Goal: Task Accomplishment & Management: Complete application form

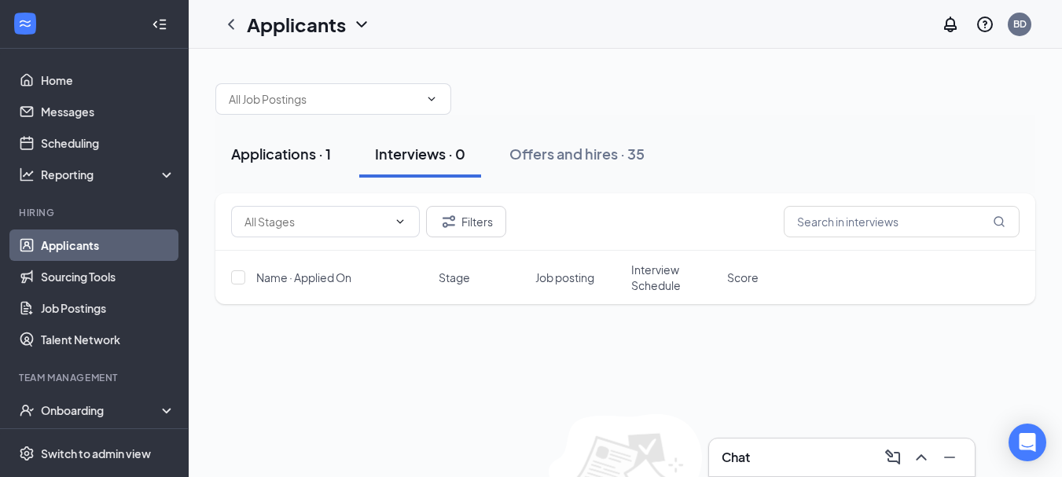
click at [308, 153] on div "Applications · 1" at bounding box center [281, 154] width 100 height 20
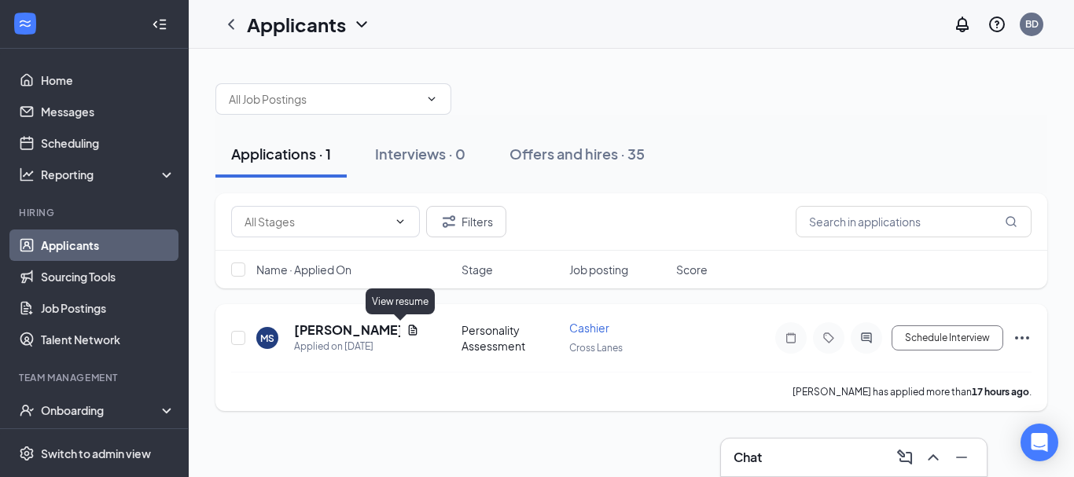
click at [407, 333] on icon "Document" at bounding box center [413, 330] width 13 height 13
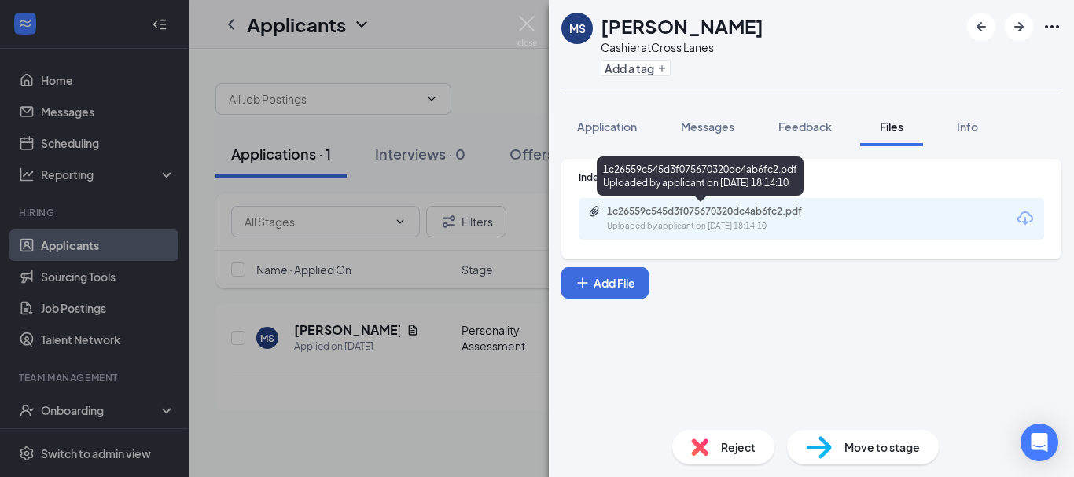
click at [660, 219] on div "1c26559c545d3f075670320dc4ab6fc2.pdf Uploaded by applicant on [DATE] 18:14:10" at bounding box center [715, 219] width 255 height 28
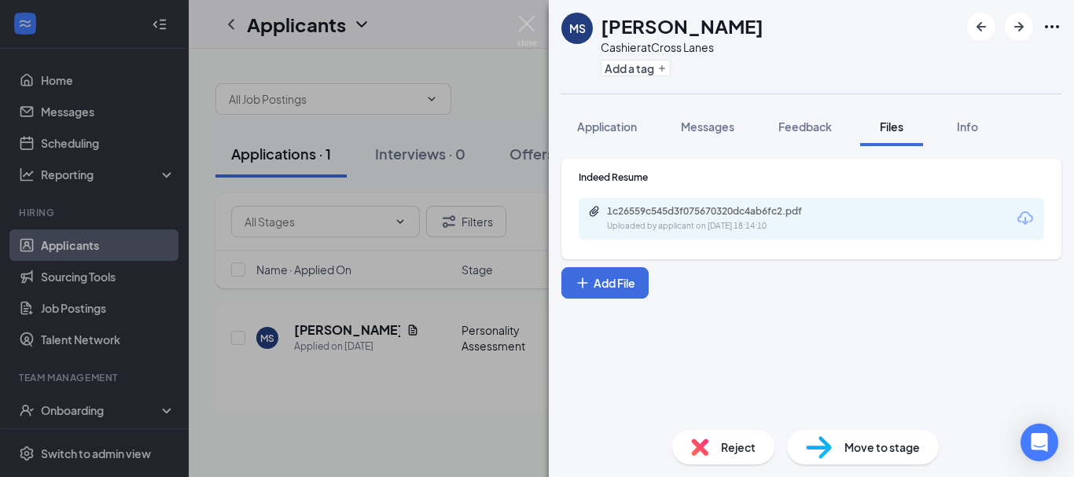
drag, startPoint x: 475, startPoint y: 438, endPoint x: 489, endPoint y: 429, distance: 17.0
click at [475, 437] on div "MS [PERSON_NAME] Cashier at [GEOGRAPHIC_DATA] Add a tag Application Messages Fe…" at bounding box center [537, 238] width 1074 height 477
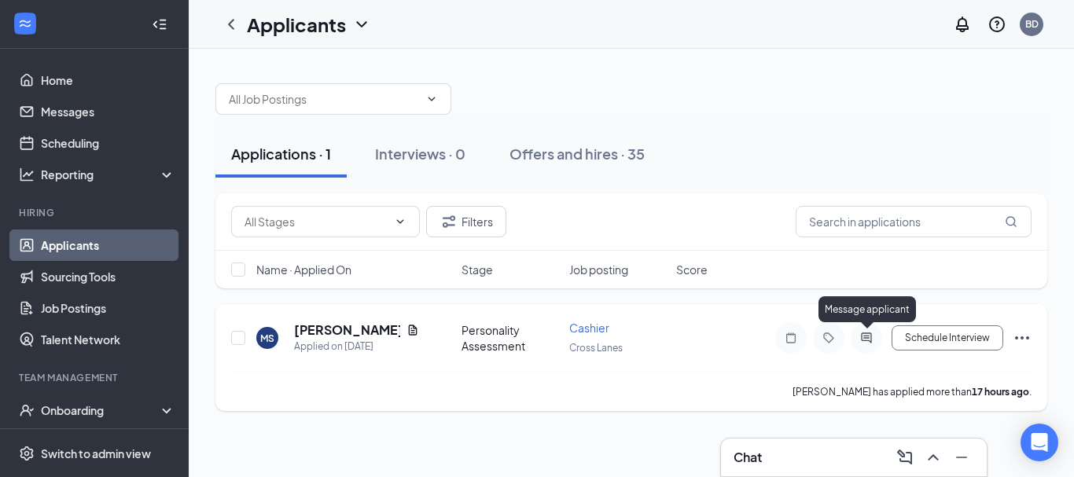
click at [871, 337] on icon "ActiveChat" at bounding box center [866, 338] width 10 height 10
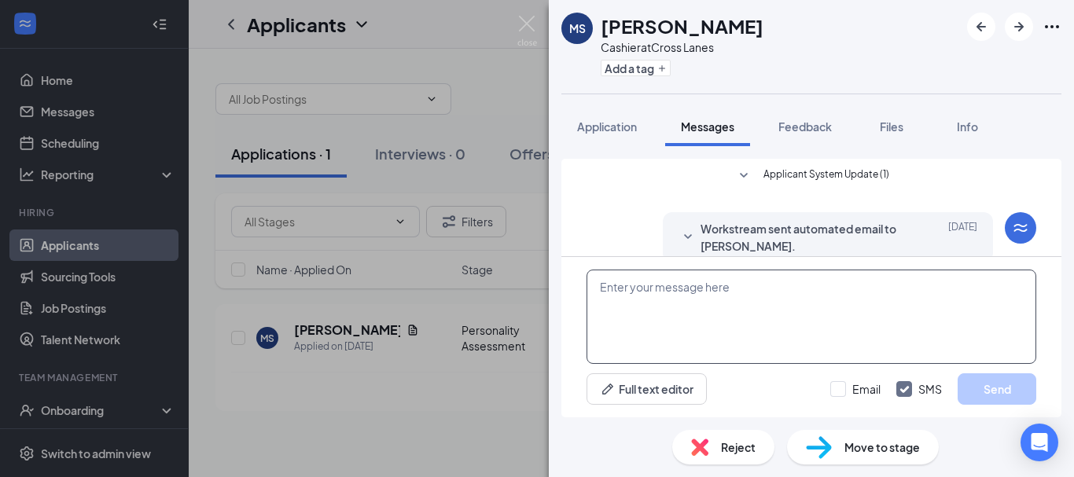
scroll to position [142, 0]
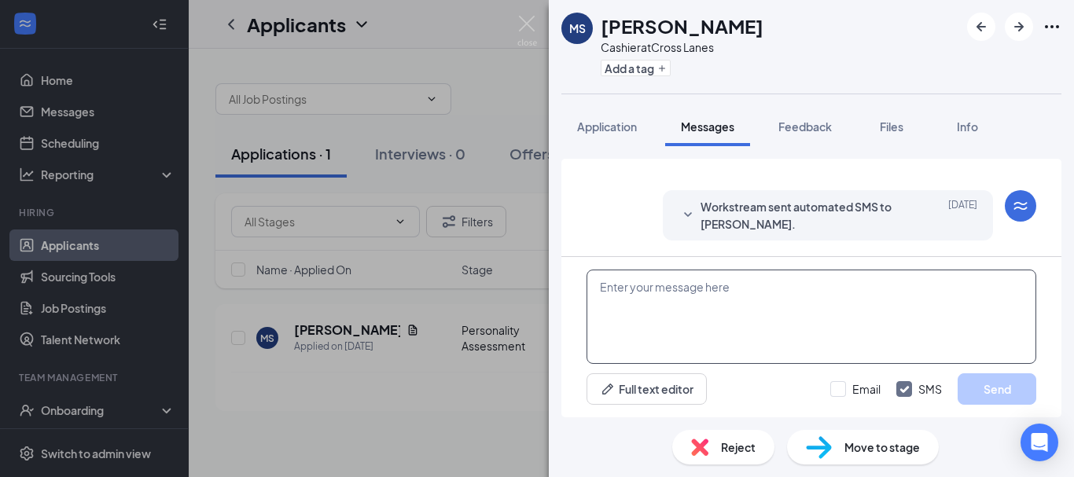
click at [689, 308] on textarea at bounding box center [812, 317] width 450 height 94
type textarea "h"
click at [750, 283] on textarea "Hello, im looking for manag,ent would" at bounding box center [812, 317] width 450 height 94
click at [736, 293] on textarea "Hello, im looking for manag,ent would" at bounding box center [812, 317] width 450 height 94
drag, startPoint x: 731, startPoint y: 296, endPoint x: 806, endPoint y: 333, distance: 84.4
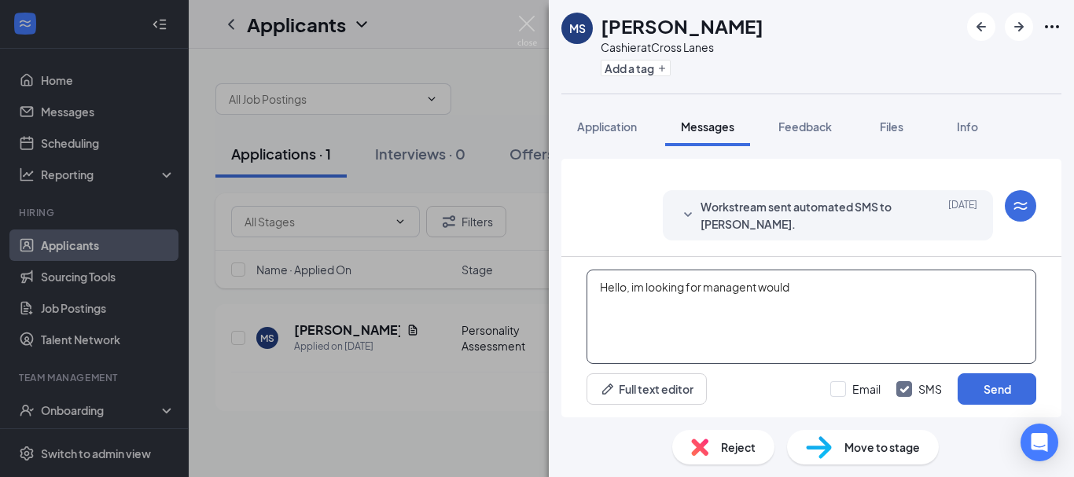
click at [806, 333] on textarea "Hello, im looking for managent would" at bounding box center [812, 317] width 450 height 94
click at [757, 289] on textarea "Hello, im looking for managent would" at bounding box center [812, 317] width 450 height 94
click at [806, 282] on textarea "Hello, I'm looking for manager would" at bounding box center [812, 317] width 450 height 94
click at [881, 285] on textarea "Hello, I'm looking for manager would be interested in a position?" at bounding box center [812, 317] width 450 height 94
type textarea "Hello, I'm looking for manager would be interested in a manager position?"
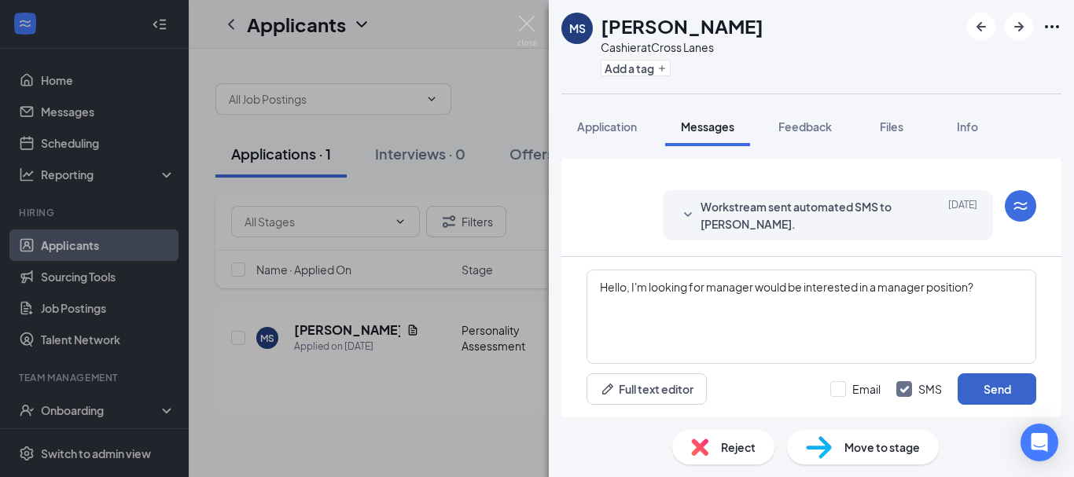
click at [1011, 396] on button "Send" at bounding box center [997, 389] width 79 height 31
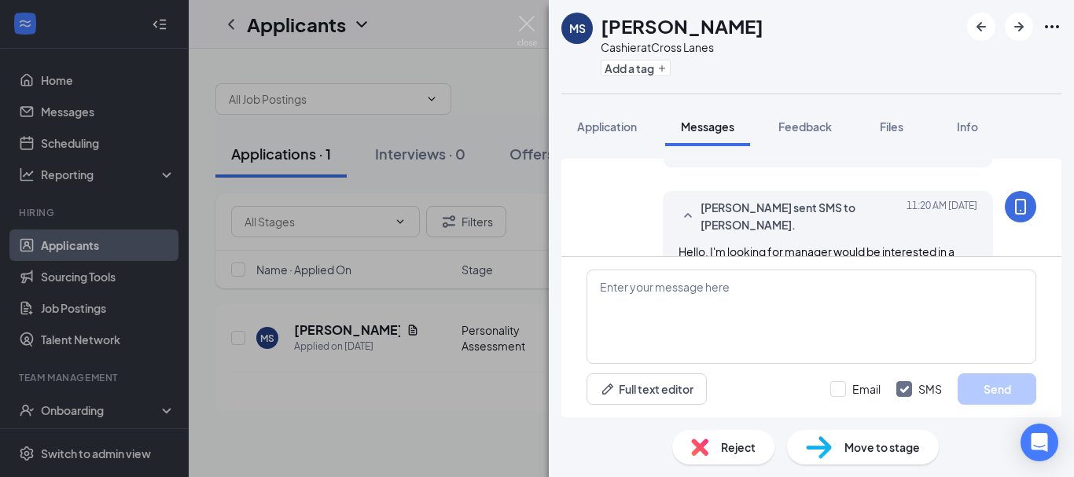
scroll to position [260, 0]
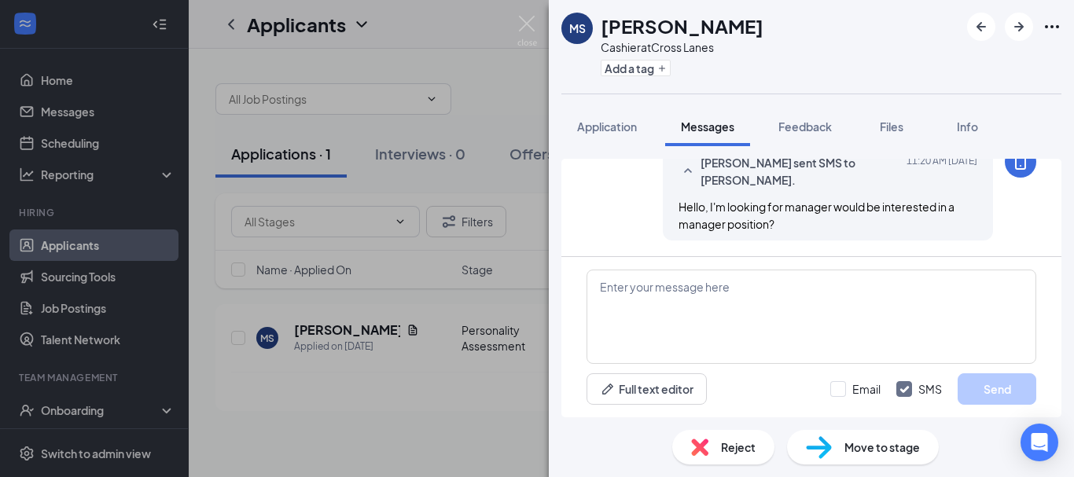
click at [400, 334] on div "MS [PERSON_NAME] Cashier at [GEOGRAPHIC_DATA] Add a tag Application Messages Fe…" at bounding box center [537, 238] width 1074 height 477
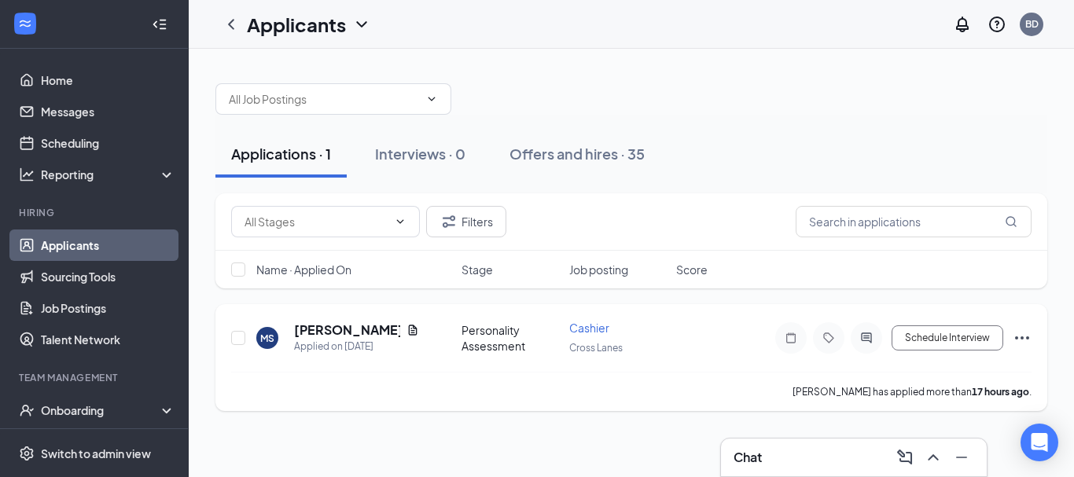
click at [407, 330] on icon "Document" at bounding box center [413, 330] width 13 height 13
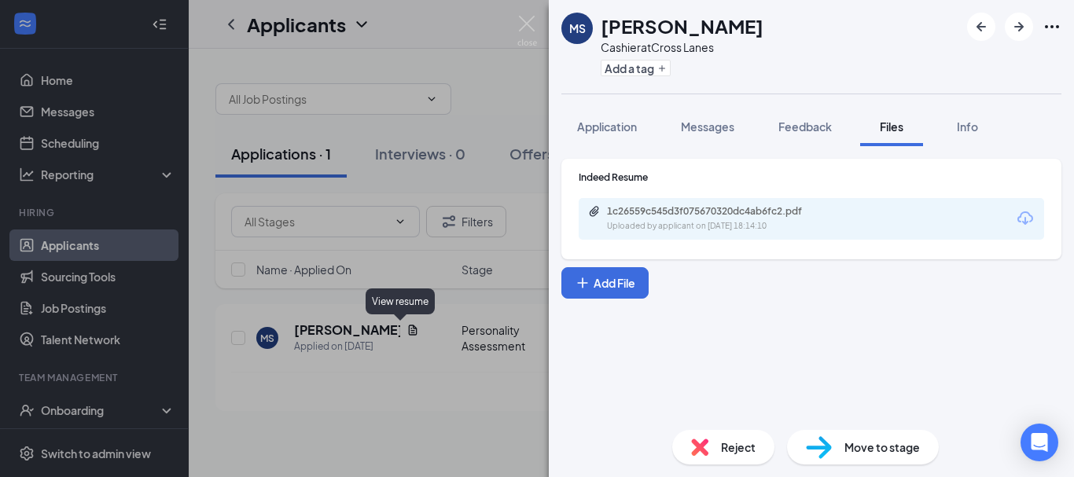
click at [657, 223] on div "Uploaded by applicant on [DATE] 18:14:10" at bounding box center [725, 226] width 236 height 13
click at [411, 427] on div "MS [PERSON_NAME] Cashier at [GEOGRAPHIC_DATA] Add a tag Application Messages Fe…" at bounding box center [537, 238] width 1074 height 477
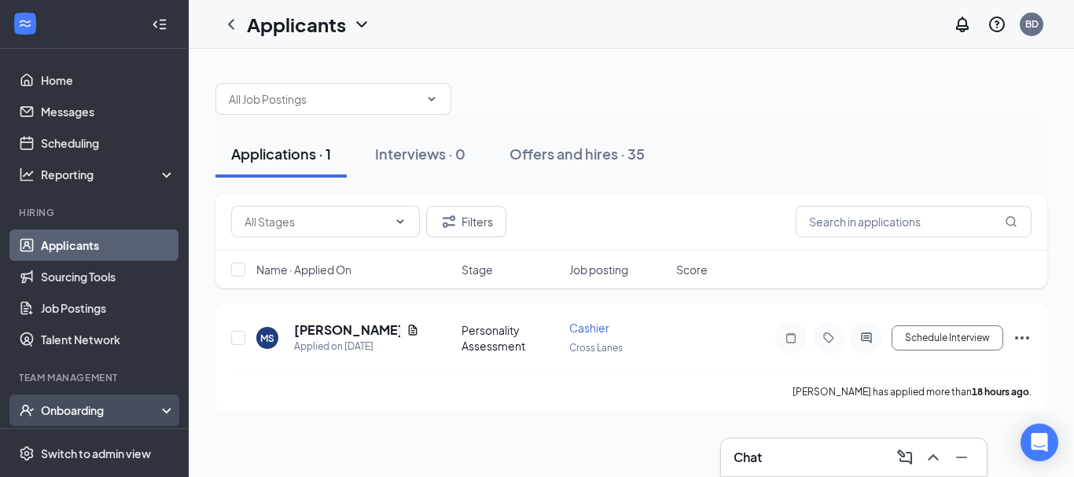
click at [74, 417] on div "Onboarding" at bounding box center [101, 411] width 121 height 16
click at [104, 411] on div "Onboarding" at bounding box center [101, 411] width 121 height 16
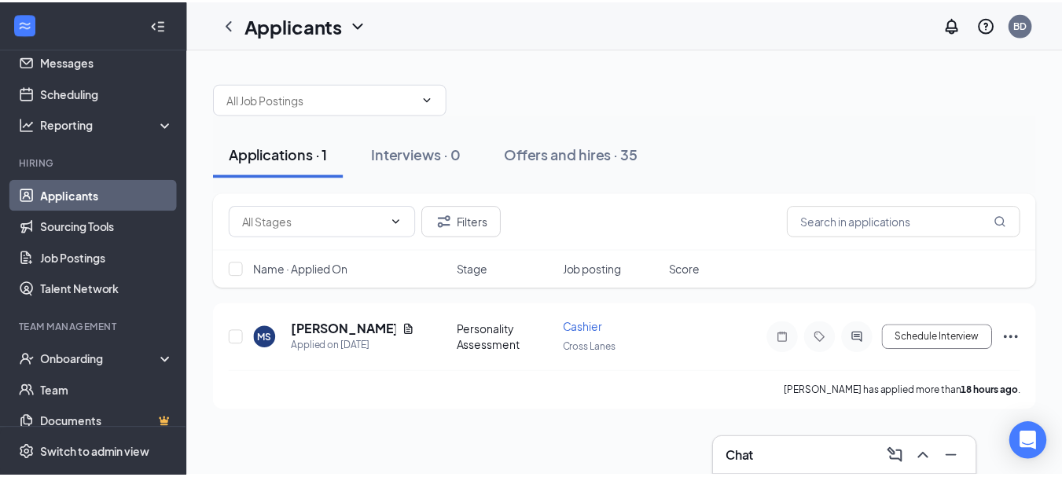
scroll to position [79, 0]
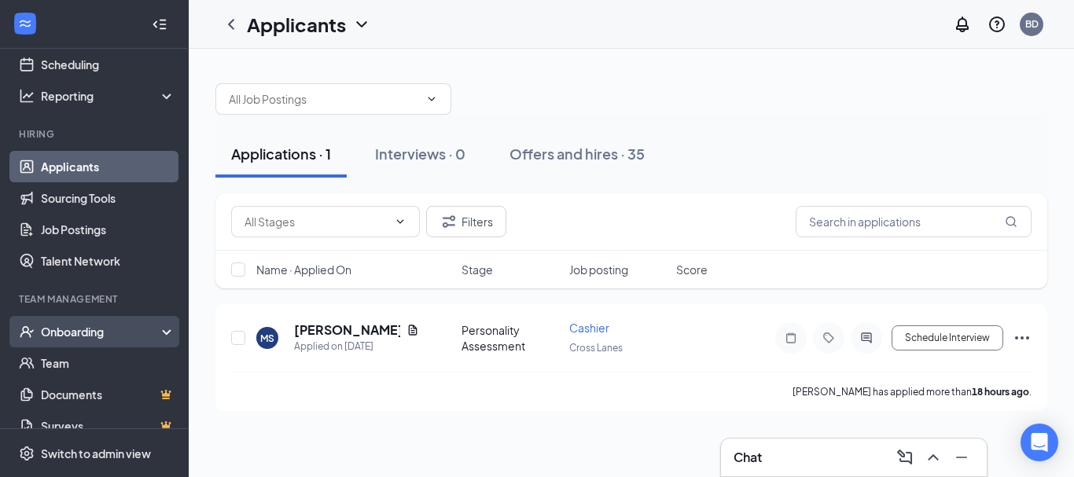
click at [89, 336] on div "Onboarding" at bounding box center [101, 332] width 121 height 16
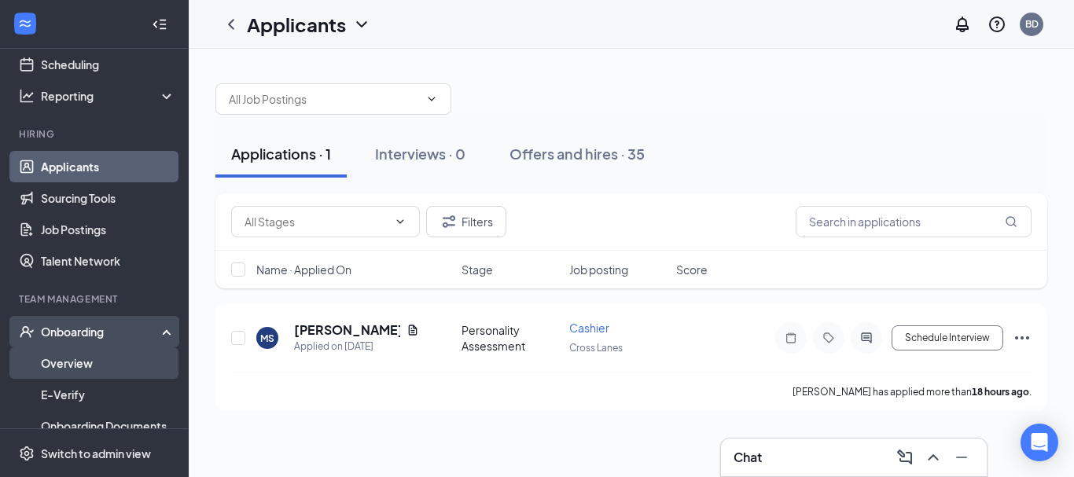
click at [71, 371] on link "Overview" at bounding box center [108, 363] width 134 height 31
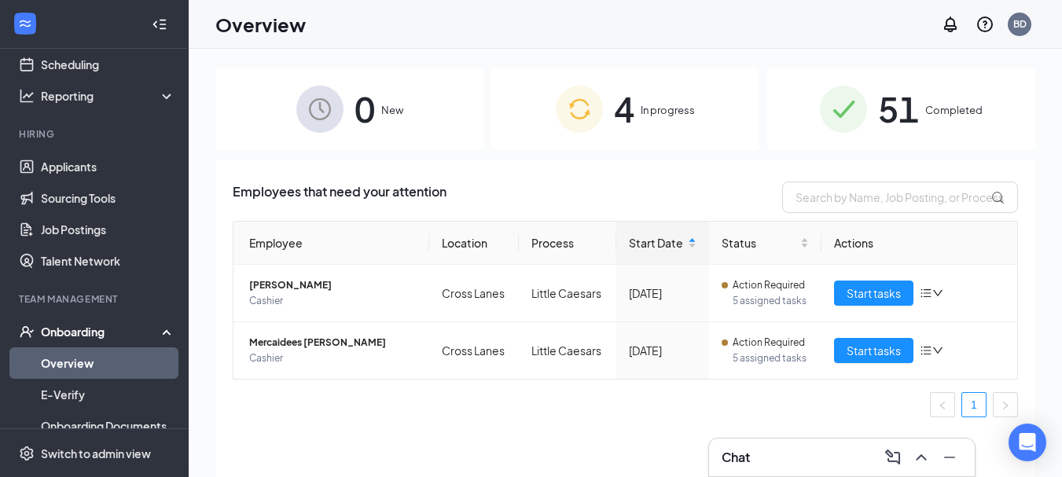
click at [697, 99] on div "4 In progress" at bounding box center [626, 109] width 268 height 83
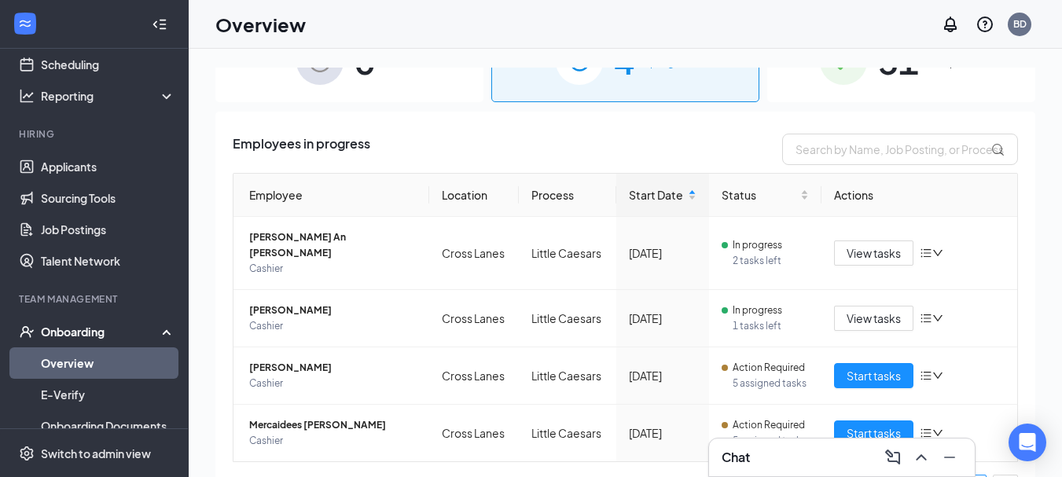
scroll to position [72, 0]
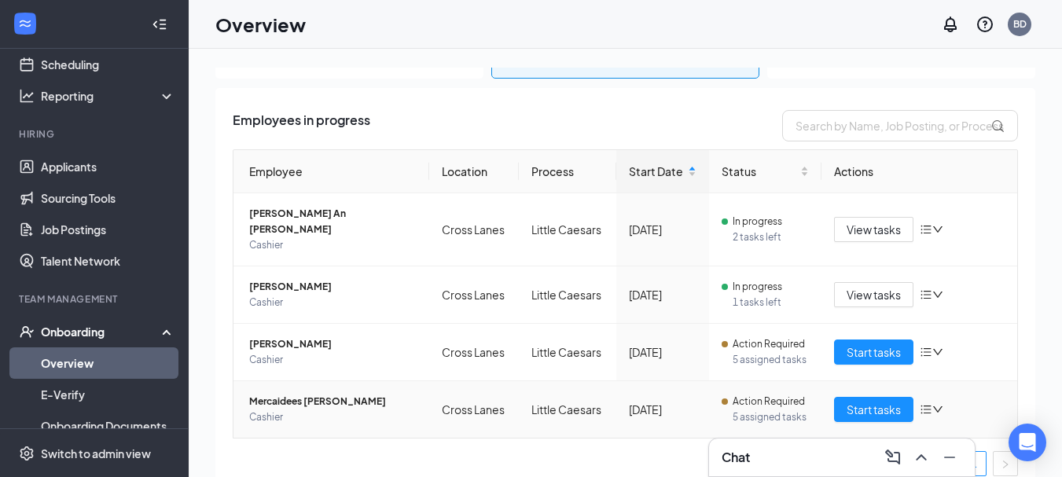
click at [777, 410] on span "5 assigned tasks" at bounding box center [771, 418] width 76 height 16
click at [861, 401] on span "Start tasks" at bounding box center [874, 409] width 54 height 17
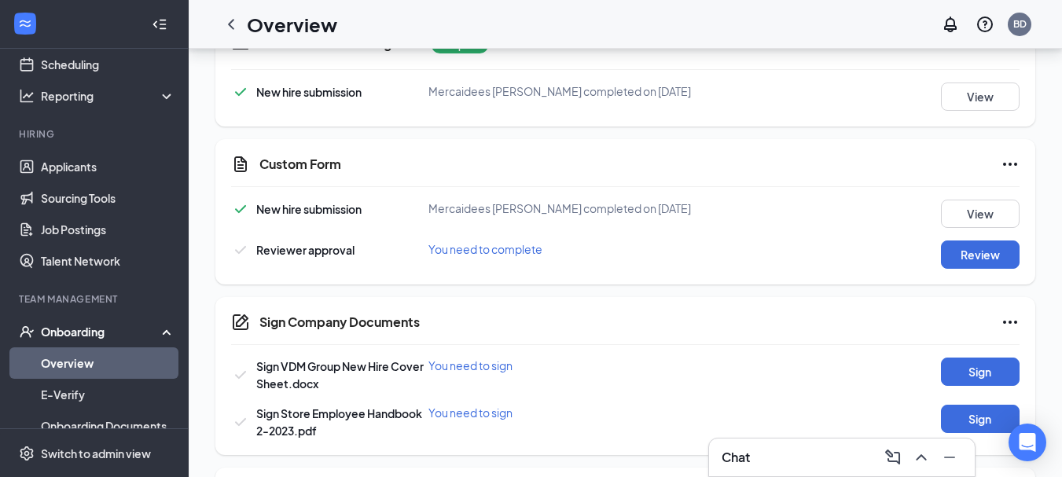
scroll to position [544, 0]
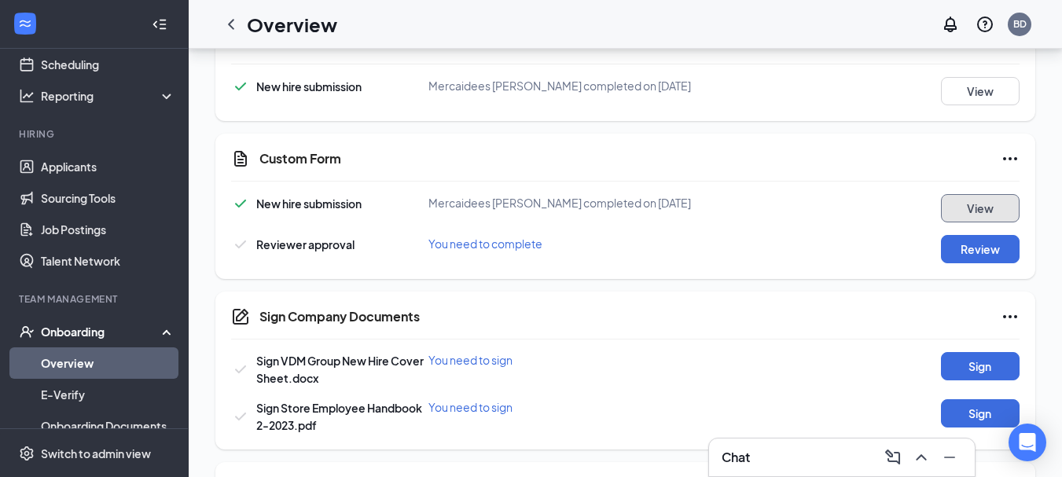
click at [988, 200] on button "View" at bounding box center [980, 208] width 79 height 28
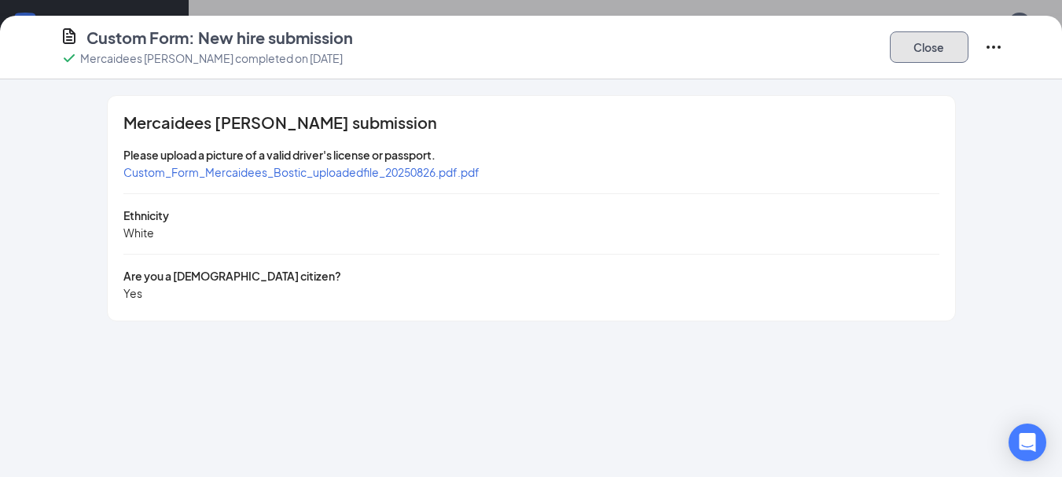
click at [932, 52] on button "Close" at bounding box center [929, 46] width 79 height 31
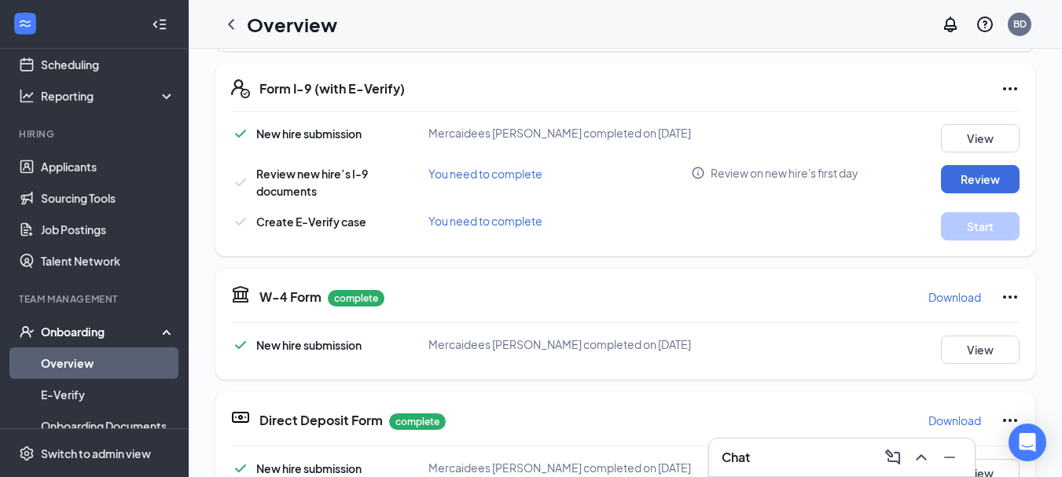
scroll to position [21, 0]
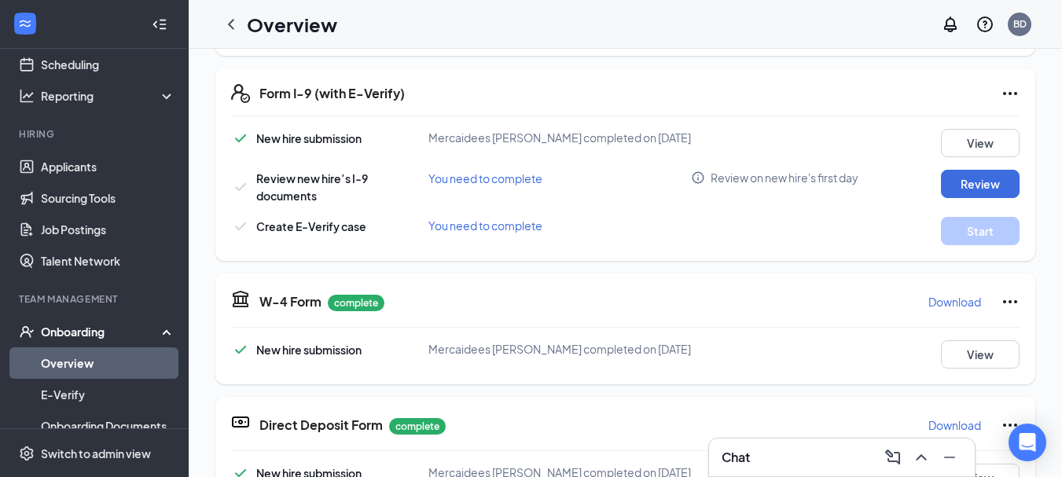
click at [476, 178] on span "You need to complete" at bounding box center [486, 178] width 114 height 14
click at [969, 185] on button "Review" at bounding box center [980, 184] width 79 height 28
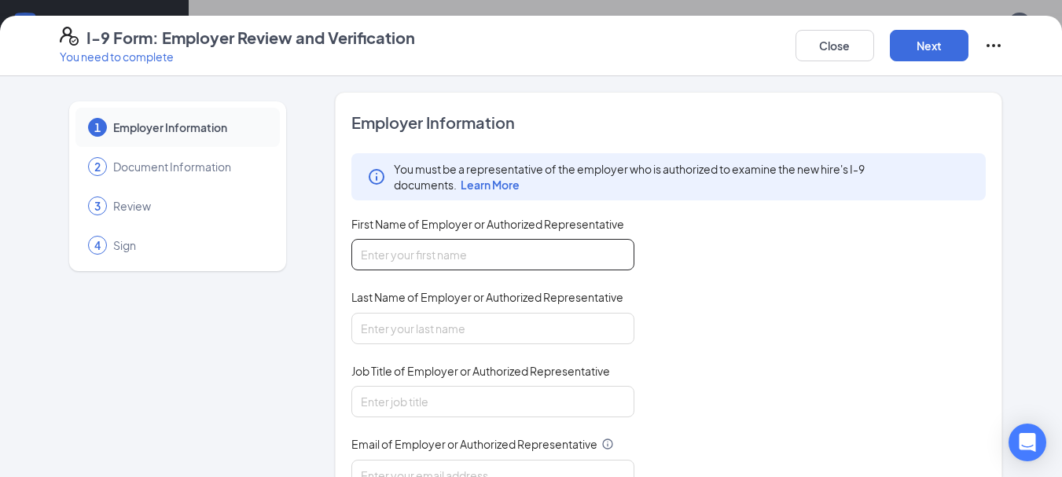
click at [498, 246] on input "First Name of Employer or Authorized Representative" at bounding box center [493, 254] width 283 height 31
type input "[PERSON_NAME]"
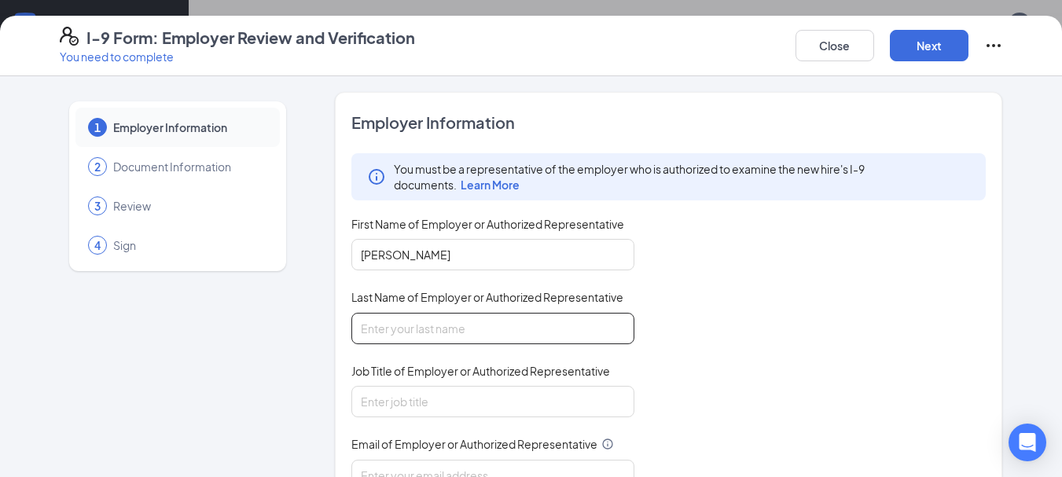
click at [436, 327] on input "Last Name of Employer or Authorized Representative" at bounding box center [493, 328] width 283 height 31
type input "[PERSON_NAME]"
click at [455, 399] on input "Job Title of Employer or Authorized Representative" at bounding box center [493, 401] width 283 height 31
type input "G.Manager"
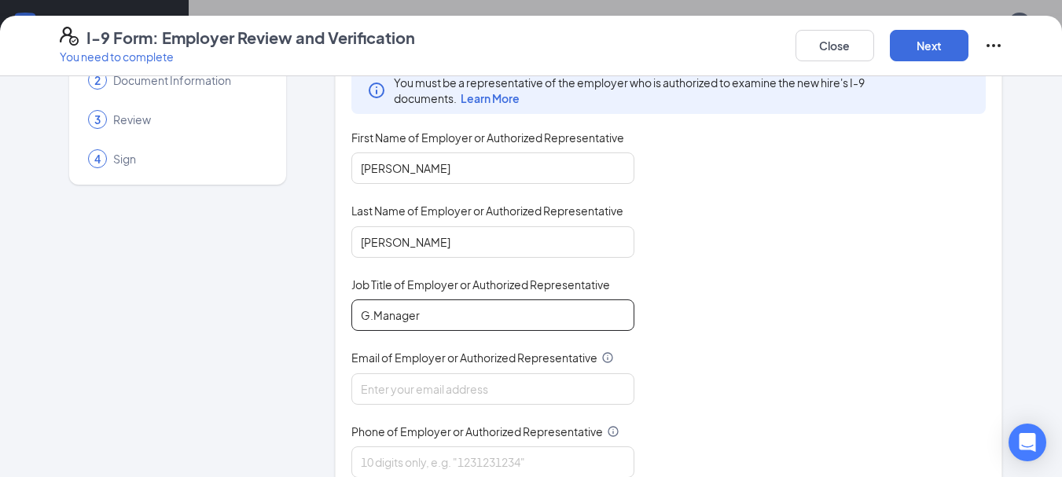
scroll to position [157, 0]
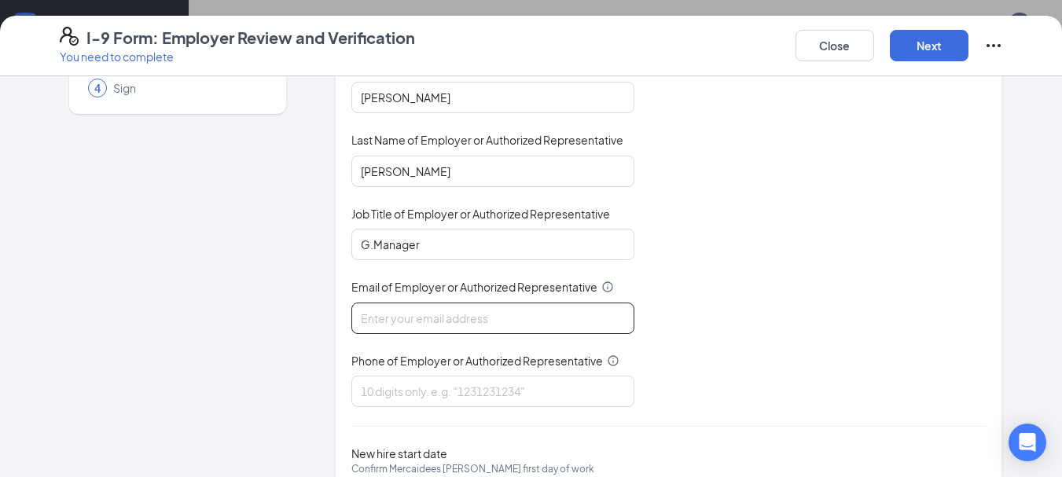
click at [451, 328] on input "Email of Employer or Authorized Representative" at bounding box center [493, 318] width 283 height 31
type input "[EMAIL_ADDRESS][DOMAIN_NAME]"
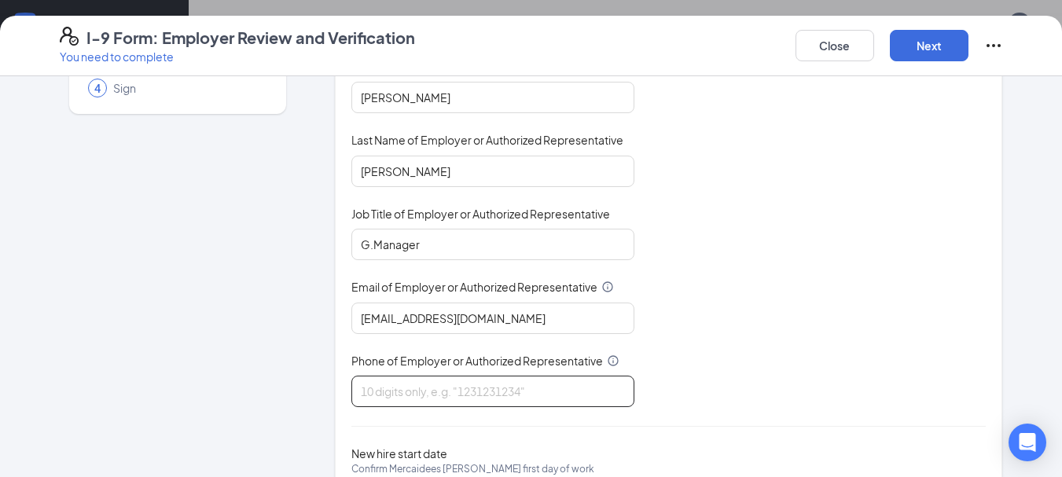
click at [450, 389] on input "Phone of Employer or Authorized Representative" at bounding box center [493, 391] width 283 height 31
type input "6815197010"
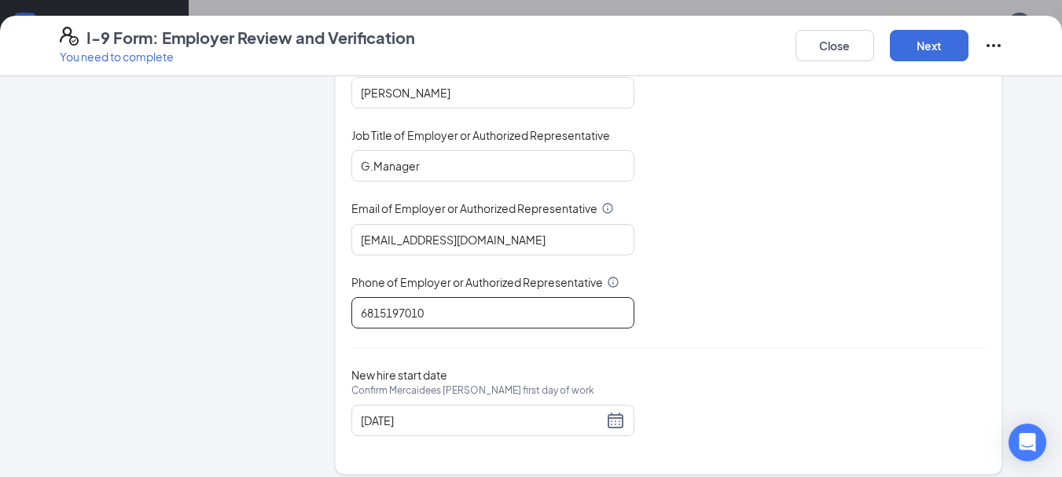
scroll to position [249, 0]
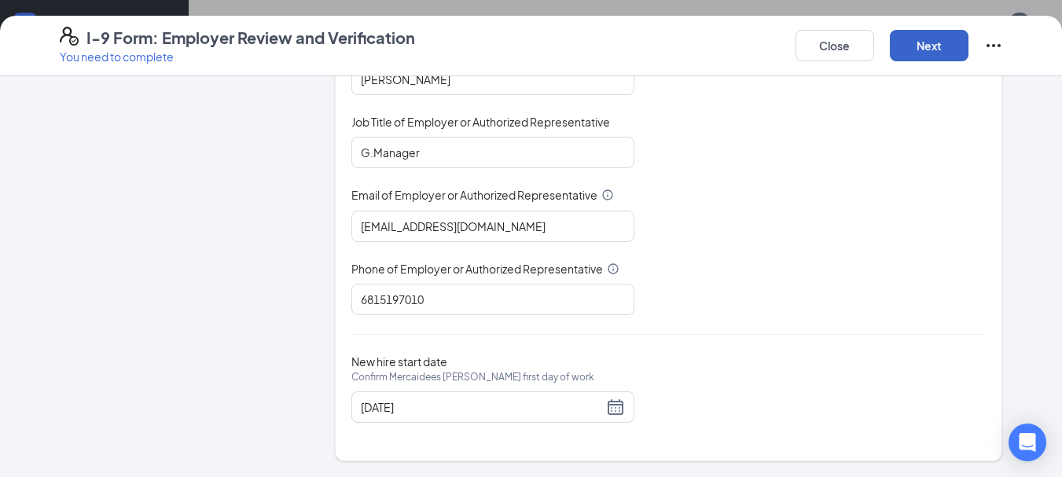
click at [929, 47] on button "Next" at bounding box center [929, 45] width 79 height 31
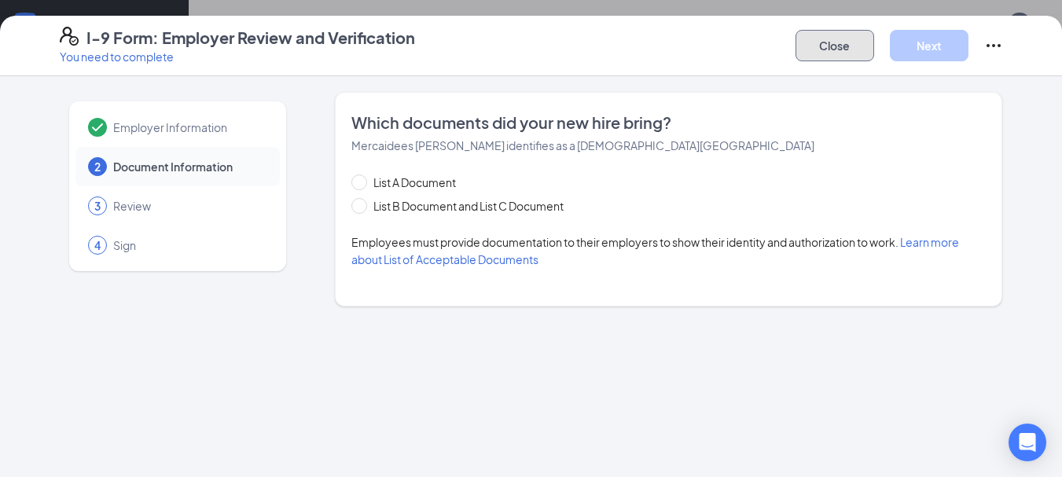
click at [847, 53] on button "Close" at bounding box center [835, 45] width 79 height 31
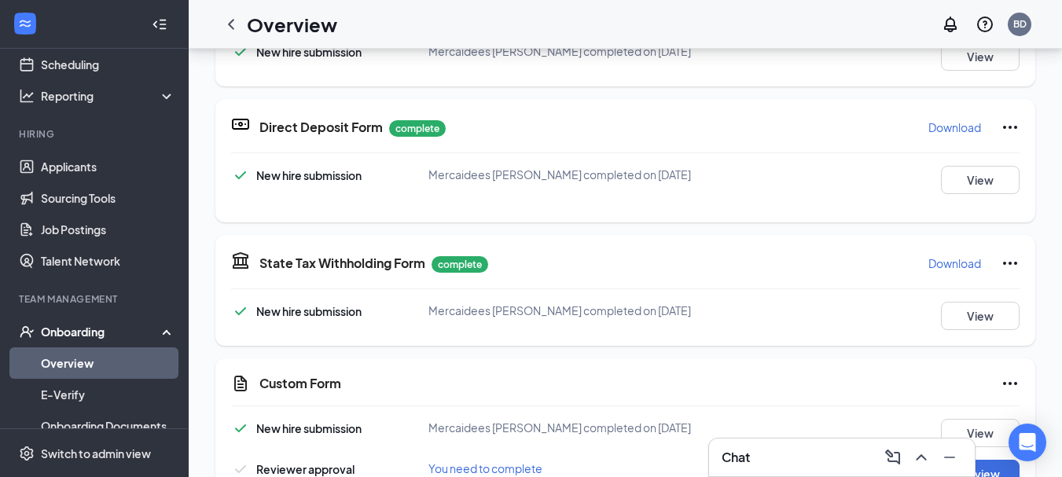
scroll to position [414, 0]
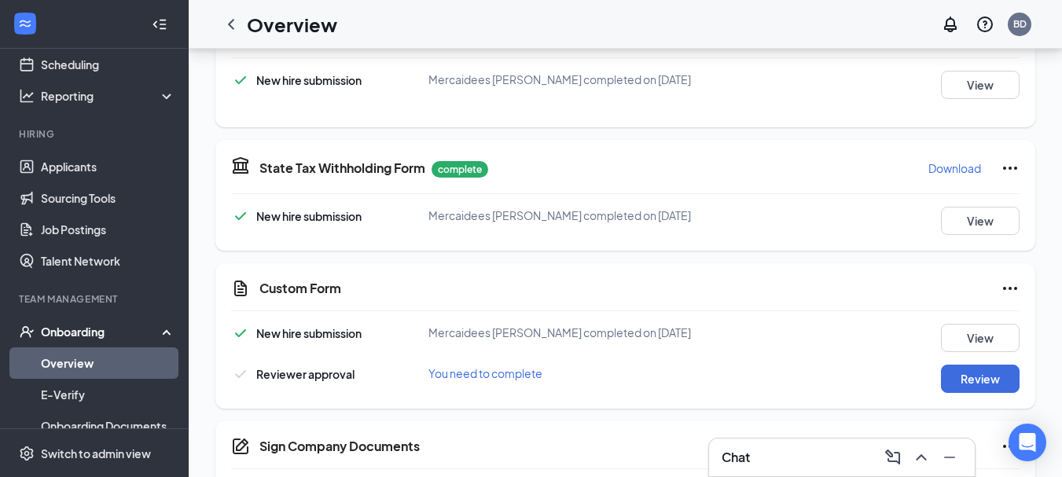
click at [482, 336] on span "Mercaidees [PERSON_NAME] completed on [DATE]" at bounding box center [560, 333] width 263 height 14
click at [983, 340] on button "View" at bounding box center [980, 338] width 79 height 28
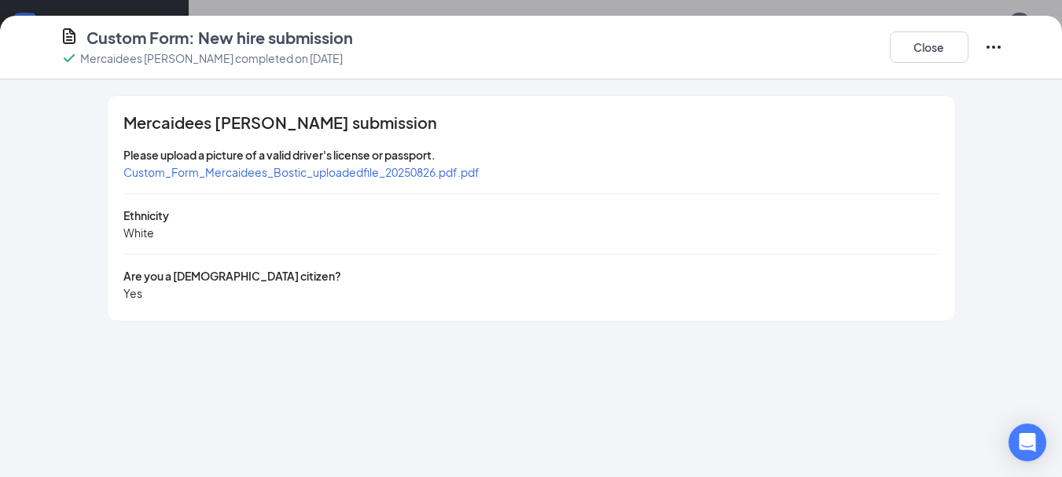
click at [423, 172] on span "Custom_Form_Mercaidees_Bostic_uploadedfile_20250826.pdf.pdf" at bounding box center [301, 172] width 356 height 14
click at [919, 53] on button "Close" at bounding box center [929, 46] width 79 height 31
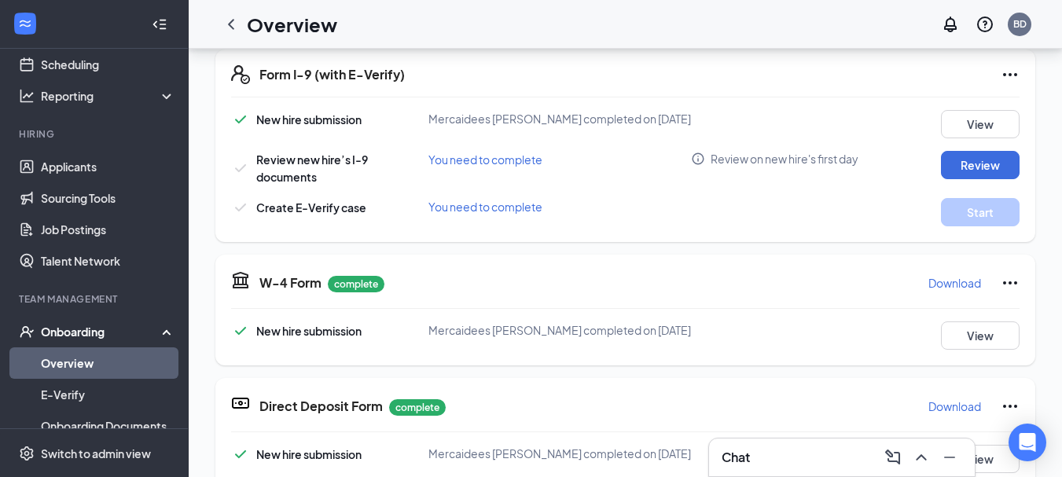
scroll to position [0, 0]
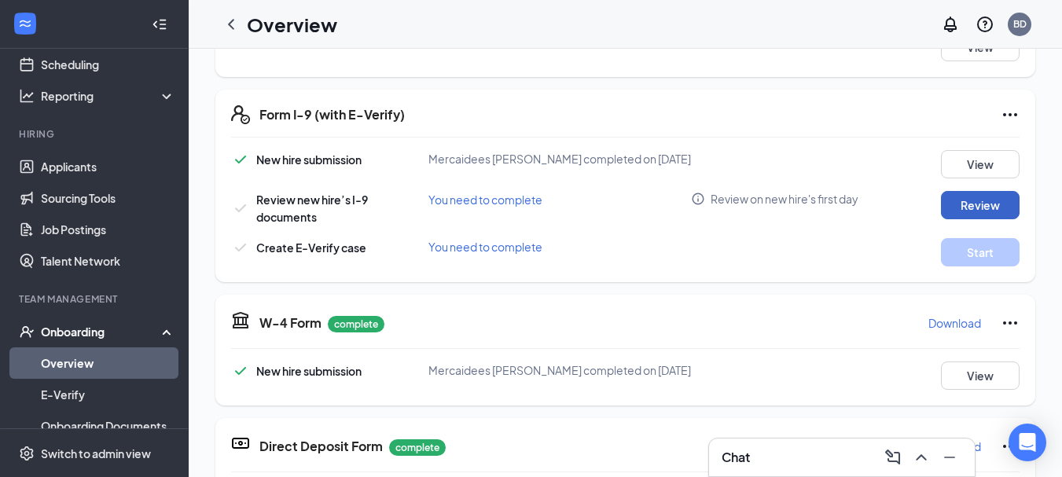
click at [967, 210] on button "Review" at bounding box center [980, 205] width 79 height 28
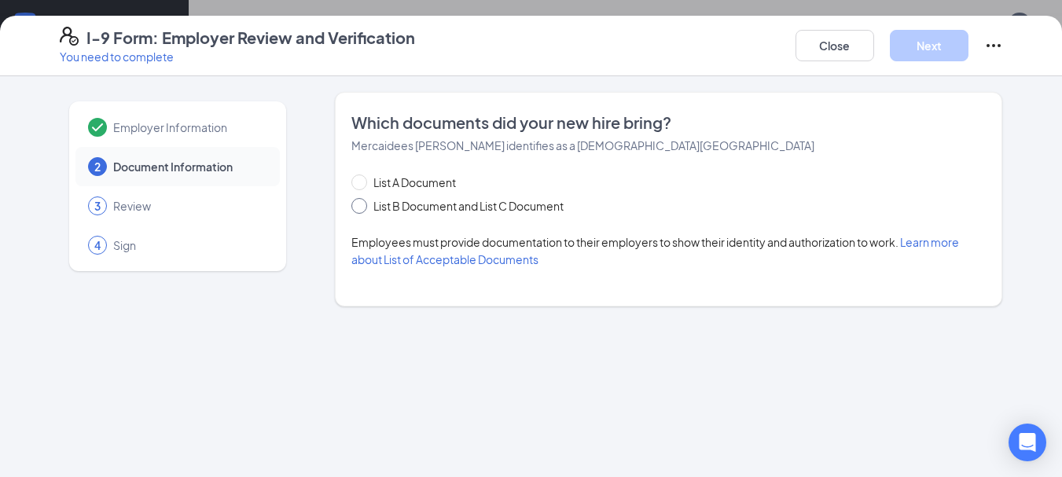
click at [357, 209] on span at bounding box center [360, 206] width 16 height 16
click at [357, 209] on input "List B Document and List C Document" at bounding box center [357, 203] width 11 height 11
radio input "true"
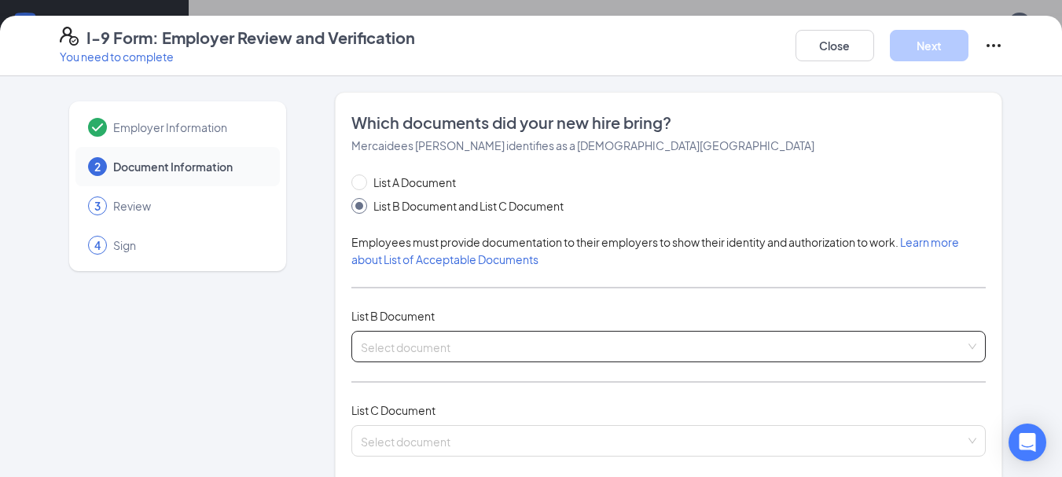
click at [438, 345] on input "search" at bounding box center [664, 344] width 606 height 24
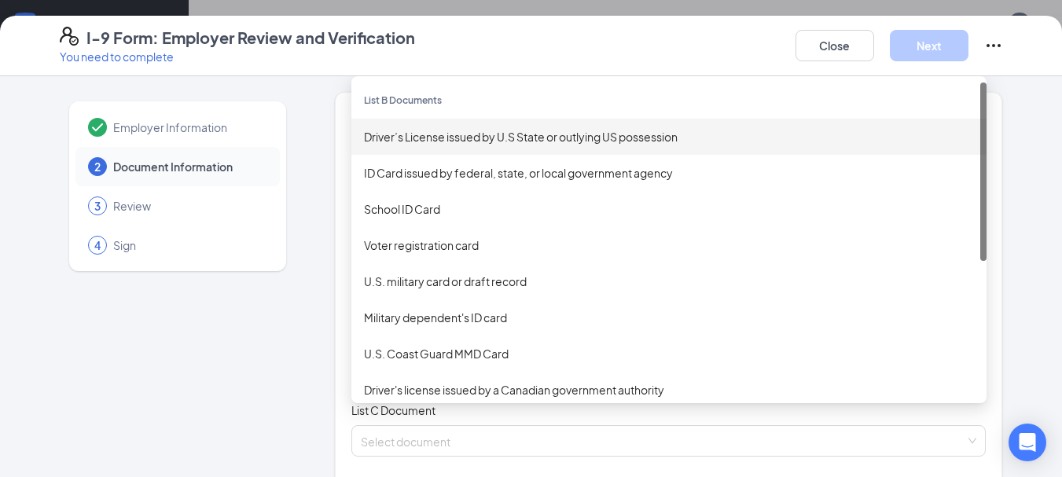
click at [425, 144] on div "Driver’s License issued by U.S State or outlying US possession" at bounding box center [669, 136] width 610 height 17
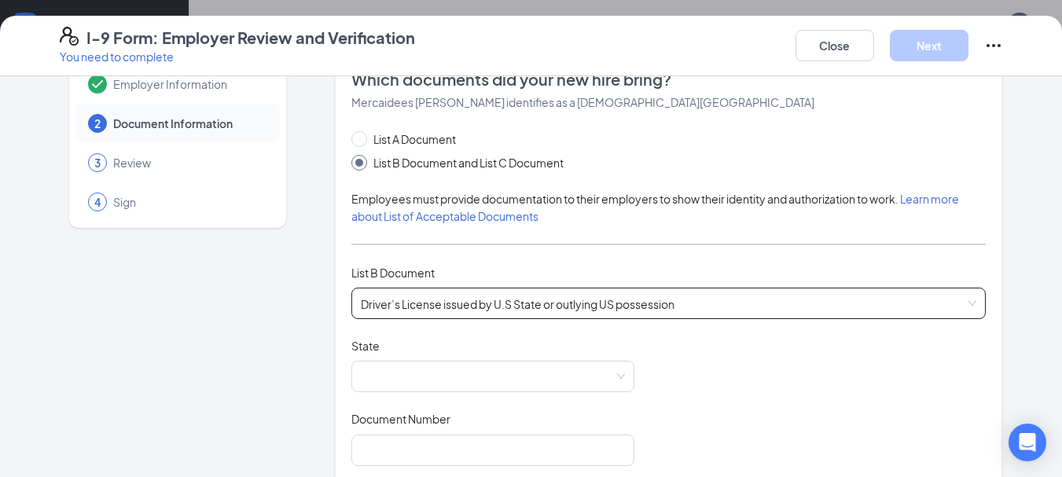
scroll to position [79, 0]
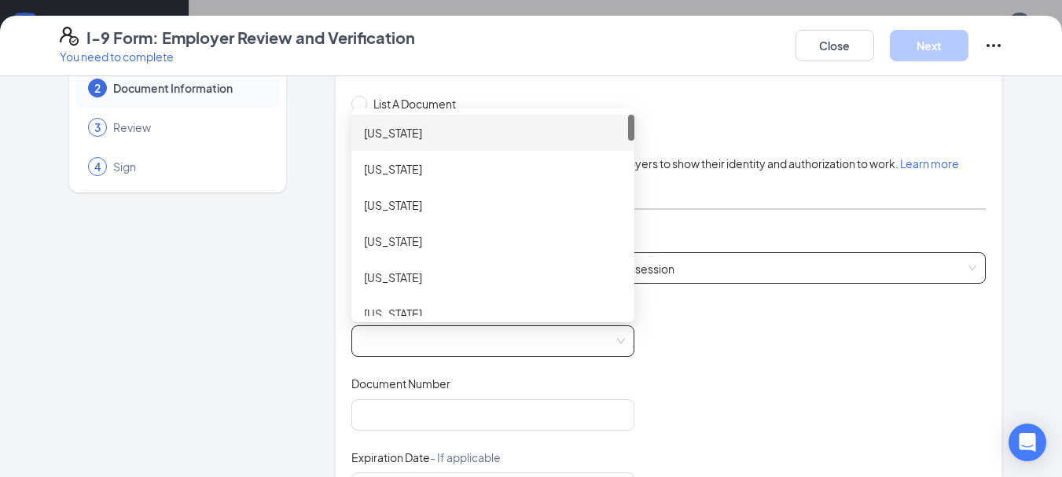
click at [615, 340] on span at bounding box center [493, 341] width 264 height 30
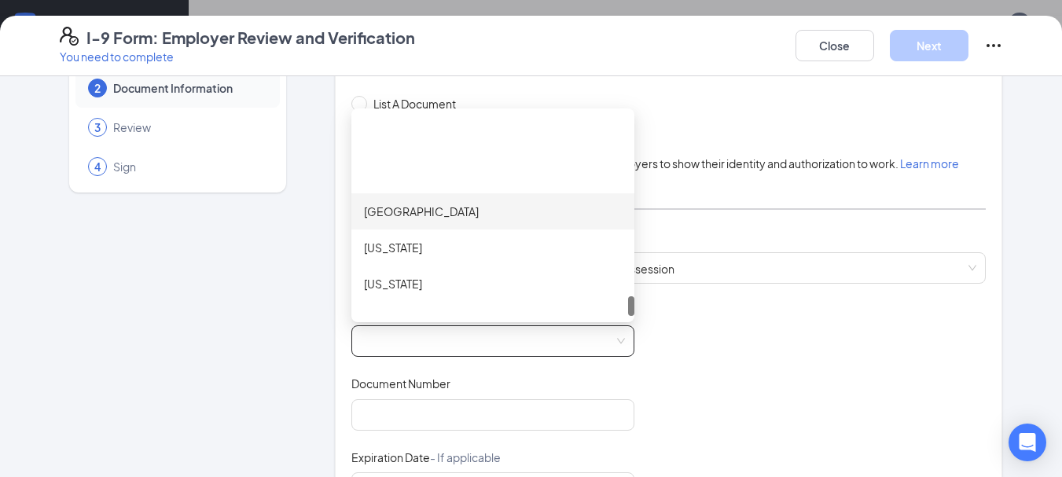
scroll to position [1825, 0]
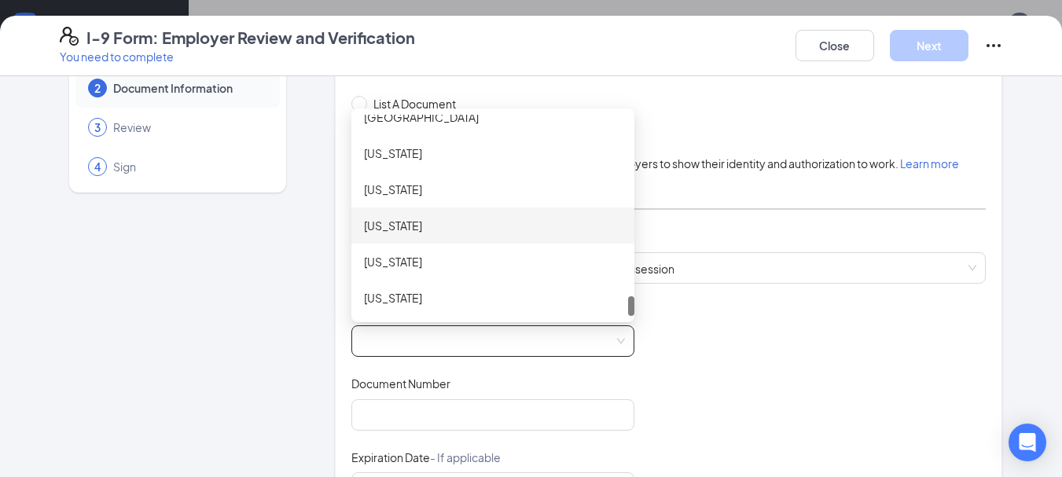
click at [445, 227] on div "[US_STATE]" at bounding box center [493, 225] width 258 height 17
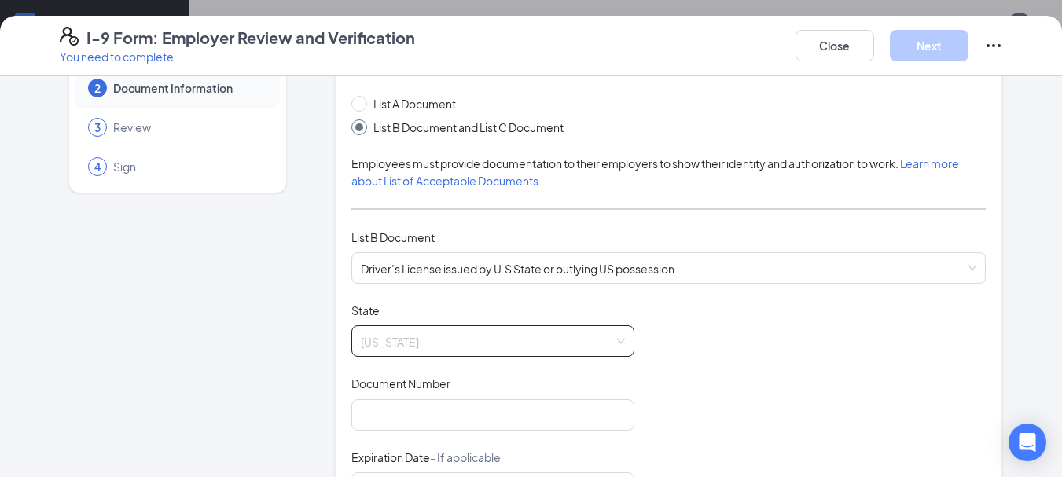
click at [623, 341] on div "[US_STATE]" at bounding box center [493, 341] width 283 height 31
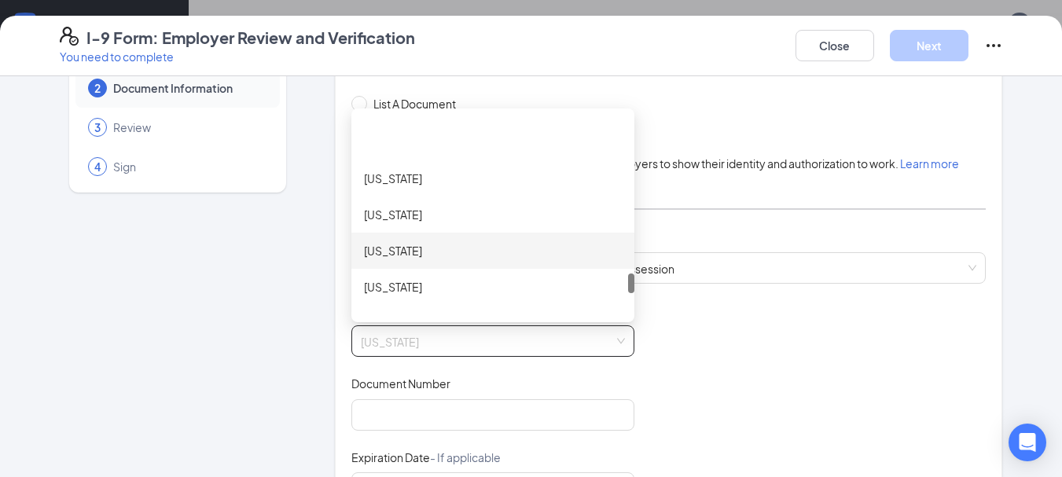
scroll to position [1589, 0]
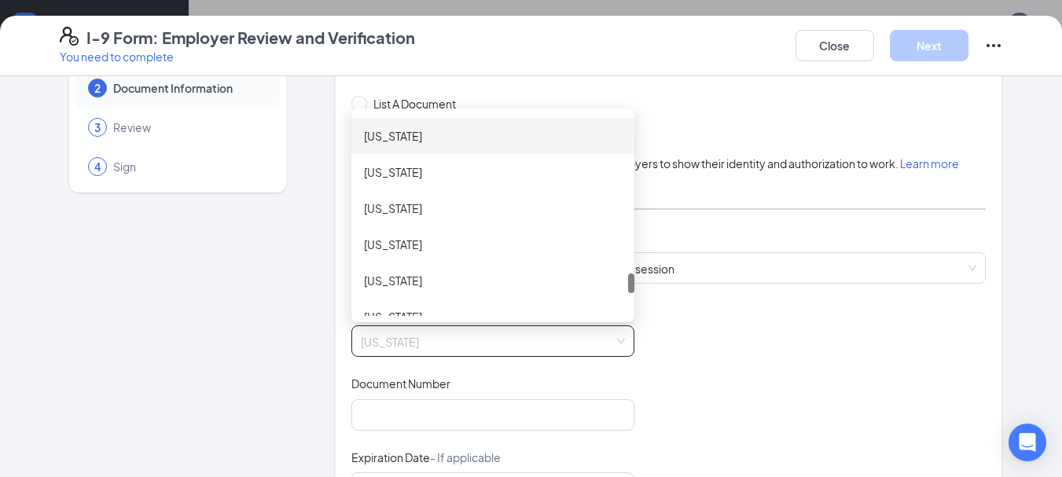
click at [418, 138] on div "[US_STATE]" at bounding box center [493, 135] width 258 height 17
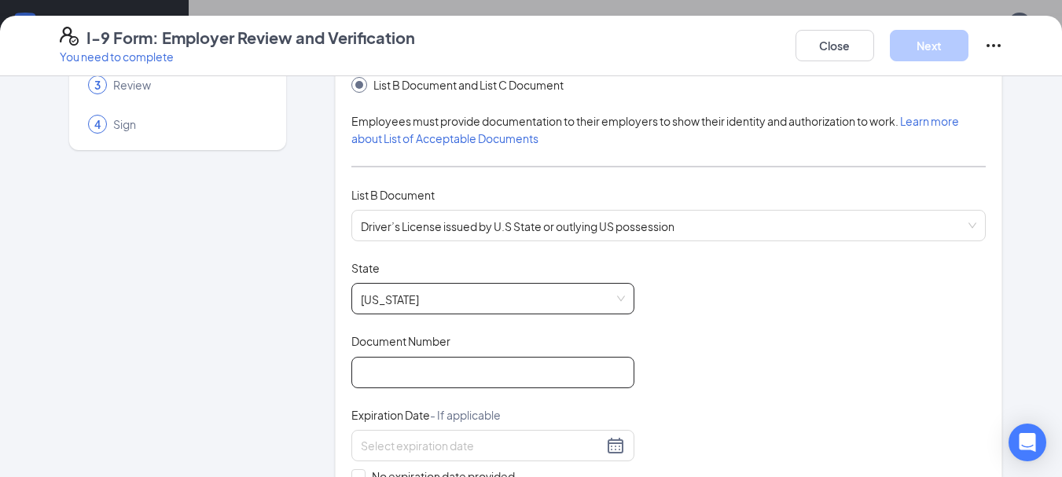
scroll to position [157, 0]
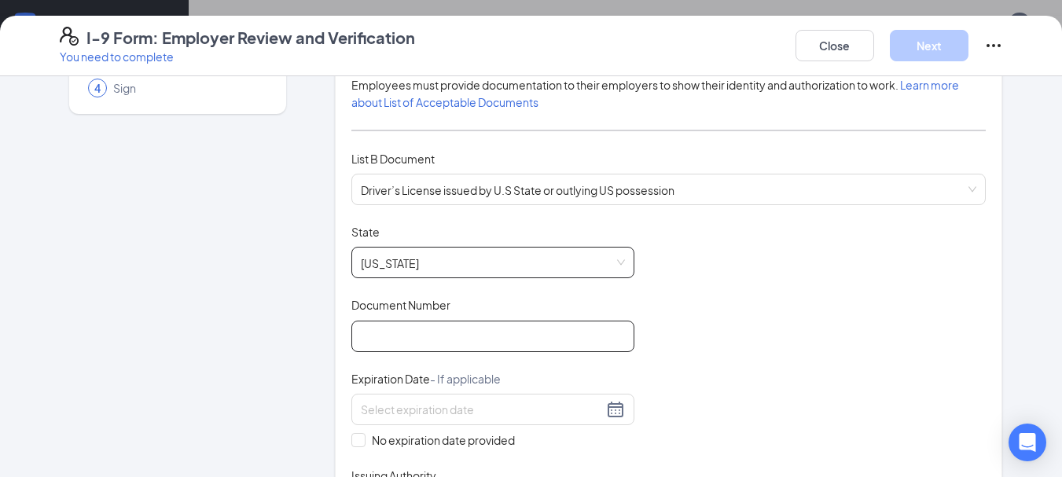
click at [497, 333] on input "Document Number" at bounding box center [493, 336] width 283 height 31
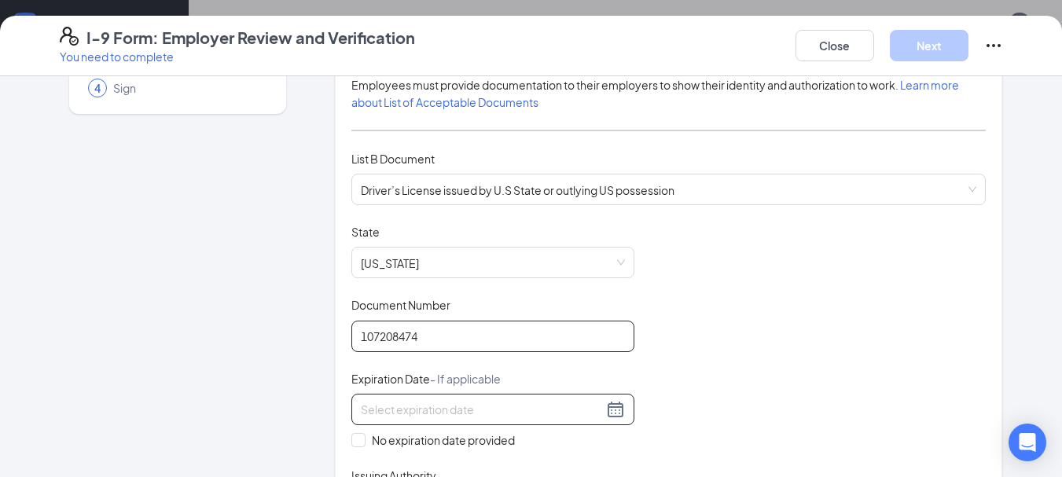
type input "107208474"
click at [578, 411] on input at bounding box center [482, 409] width 242 height 17
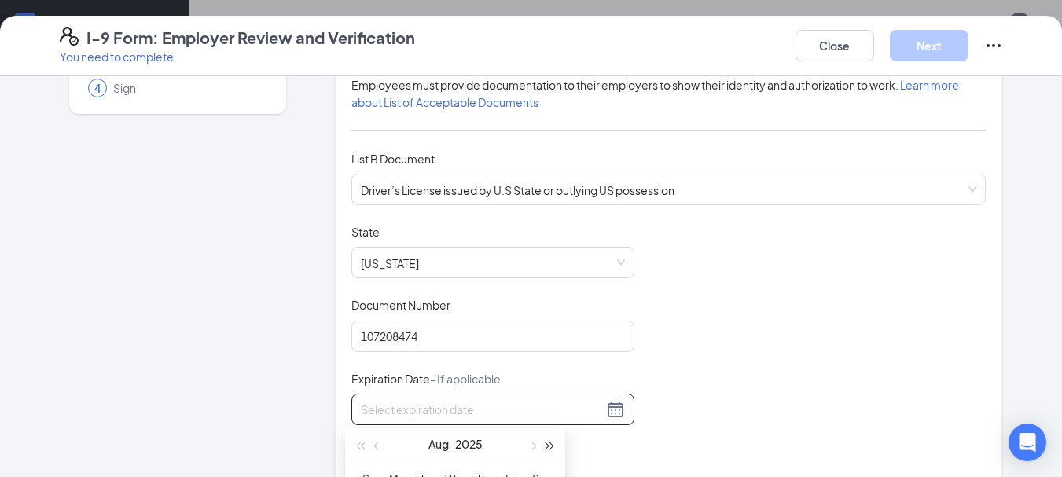
click at [550, 443] on span "button" at bounding box center [551, 447] width 8 height 8
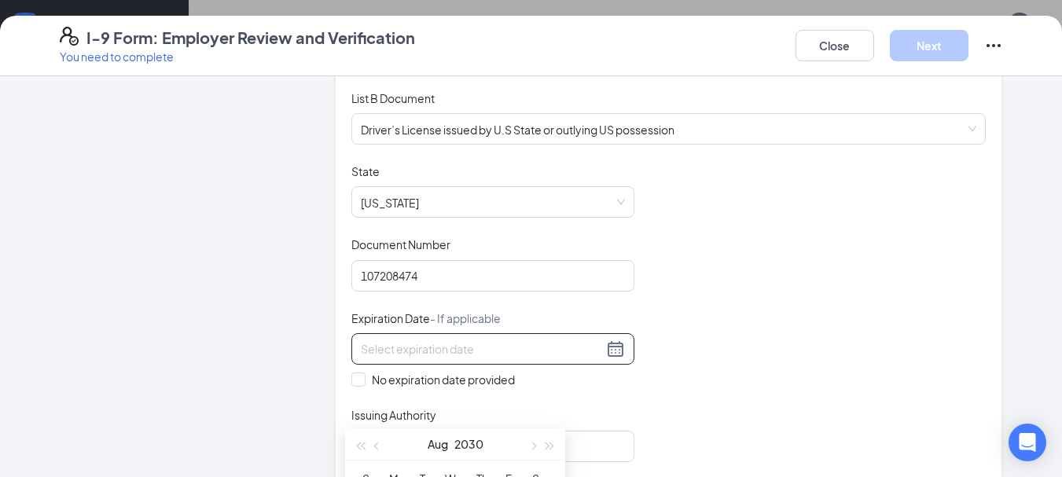
scroll to position [236, 0]
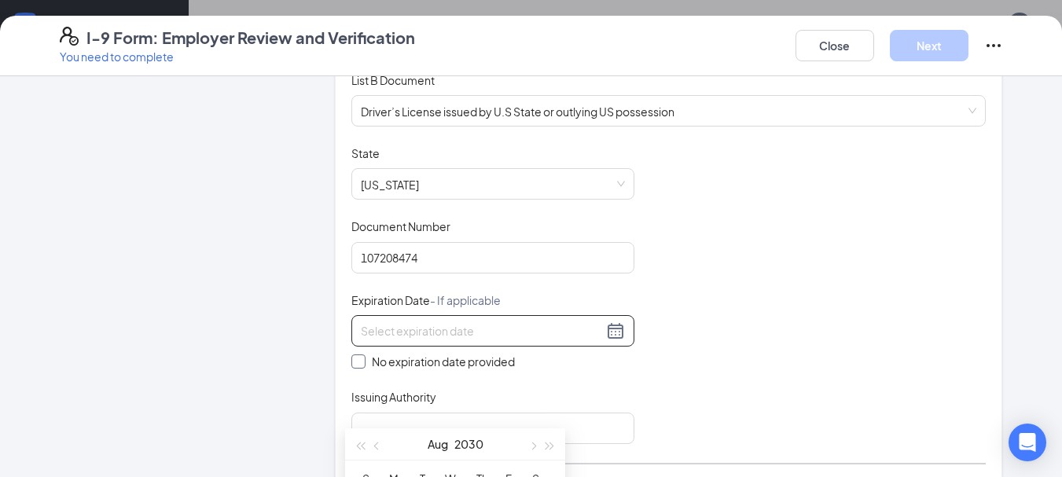
click at [624, 365] on label "No expiration date provided" at bounding box center [493, 361] width 283 height 17
click at [363, 365] on input "No expiration date provided" at bounding box center [357, 360] width 11 height 11
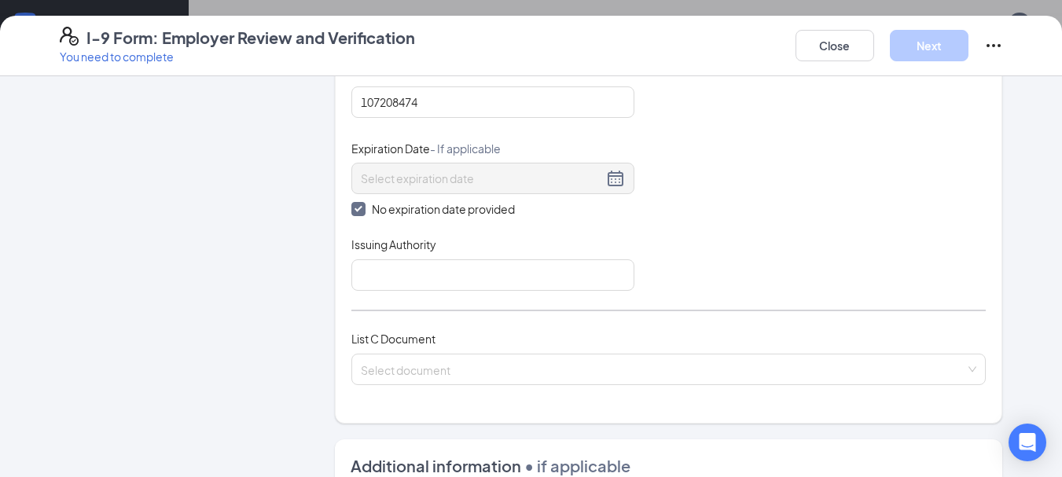
scroll to position [393, 0]
click at [609, 179] on div at bounding box center [493, 177] width 264 height 19
click at [672, 186] on div "Document Title Driver’s License issued by U.S State or outlying US possession S…" at bounding box center [669, 138] width 635 height 301
click at [352, 205] on input "No expiration date provided" at bounding box center [357, 206] width 11 height 11
checkbox input "false"
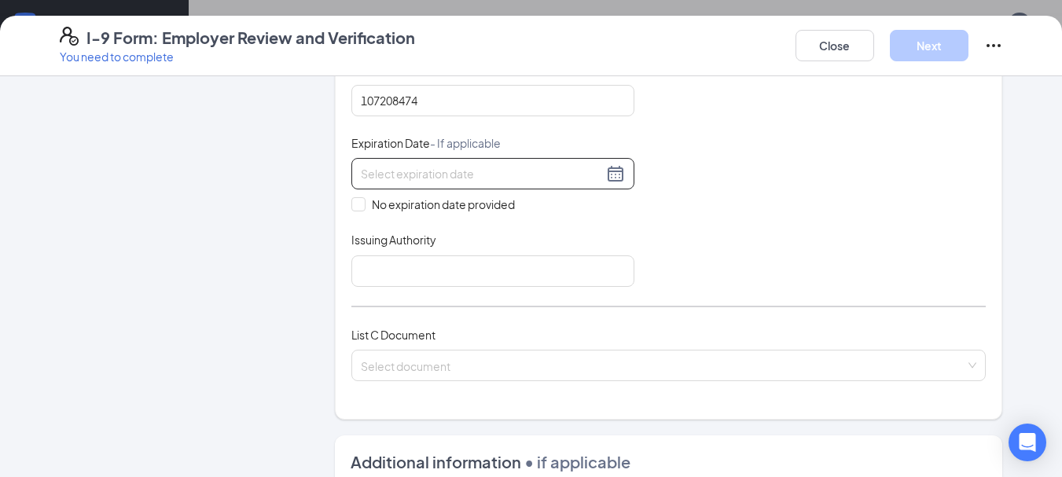
click at [609, 175] on div at bounding box center [493, 173] width 264 height 19
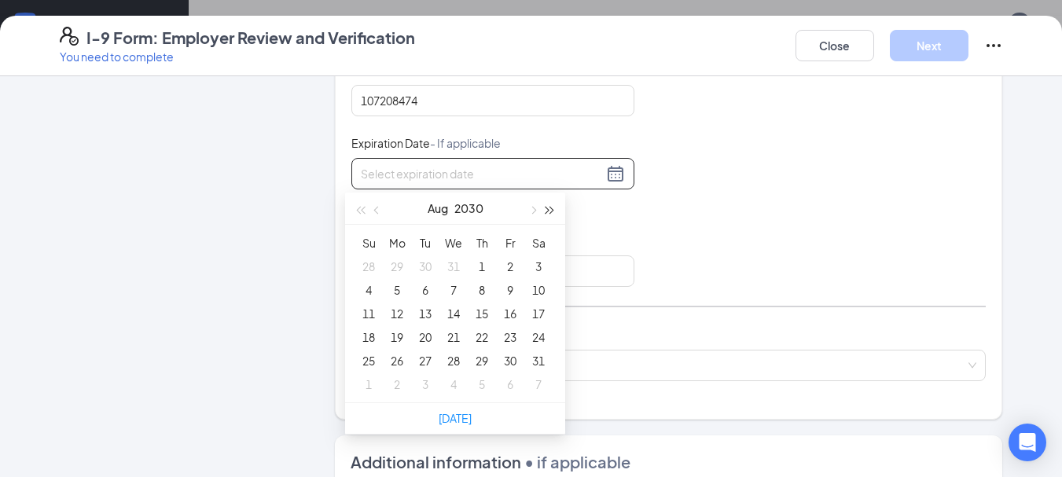
click at [547, 211] on span "button" at bounding box center [551, 211] width 8 height 8
type input "[DATE]"
click at [439, 208] on button "Aug" at bounding box center [439, 208] width 20 height 31
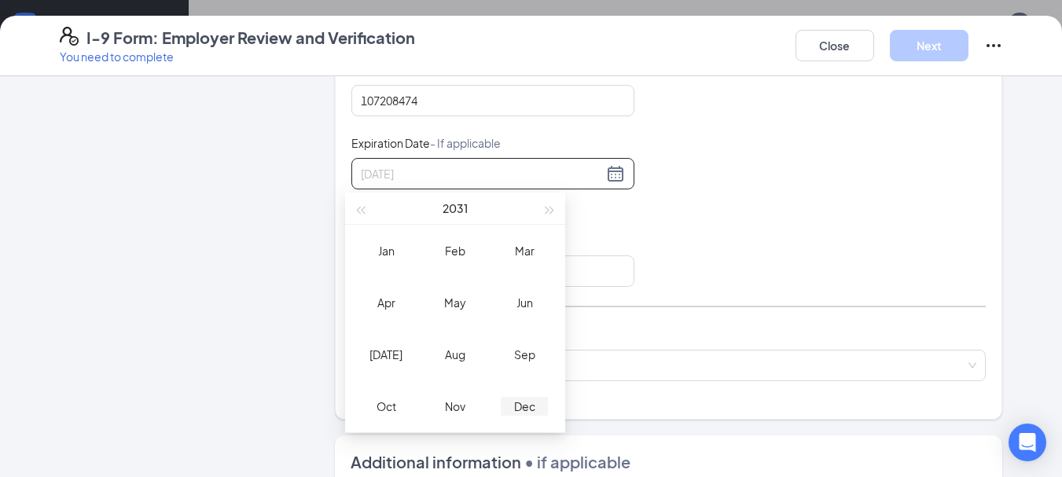
type input "[DATE]"
click at [527, 400] on div "Dec" at bounding box center [524, 406] width 47 height 19
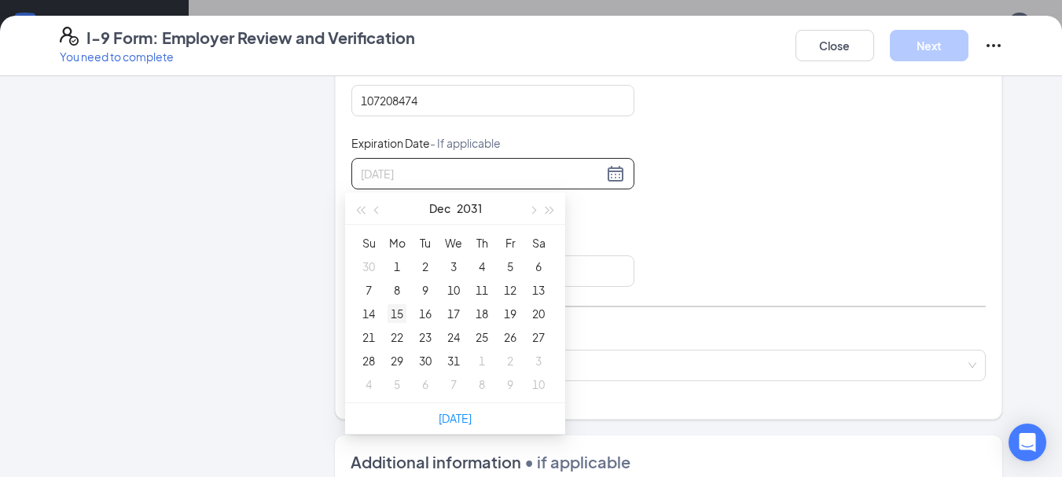
type input "[DATE]"
click at [399, 308] on div "15" at bounding box center [397, 313] width 19 height 19
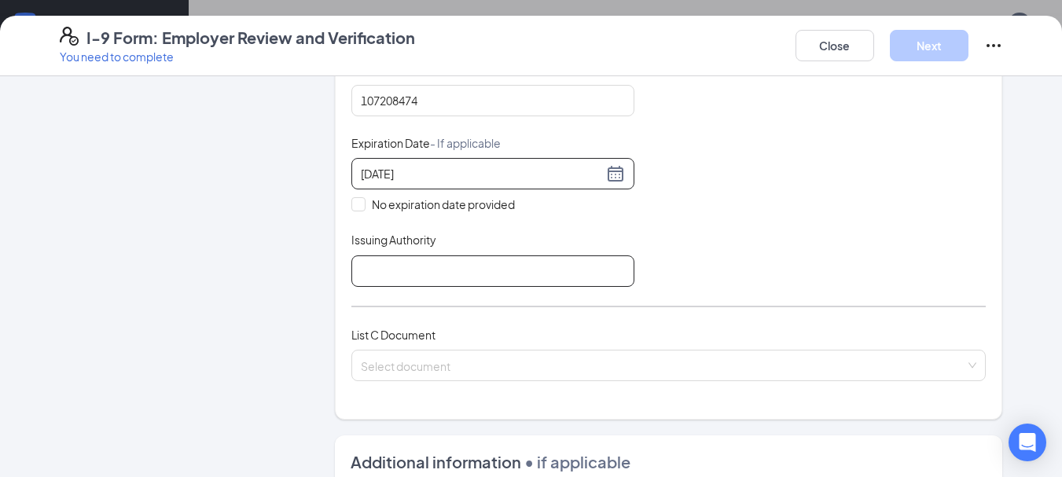
click at [585, 268] on input "Issuing Authority" at bounding box center [493, 271] width 283 height 31
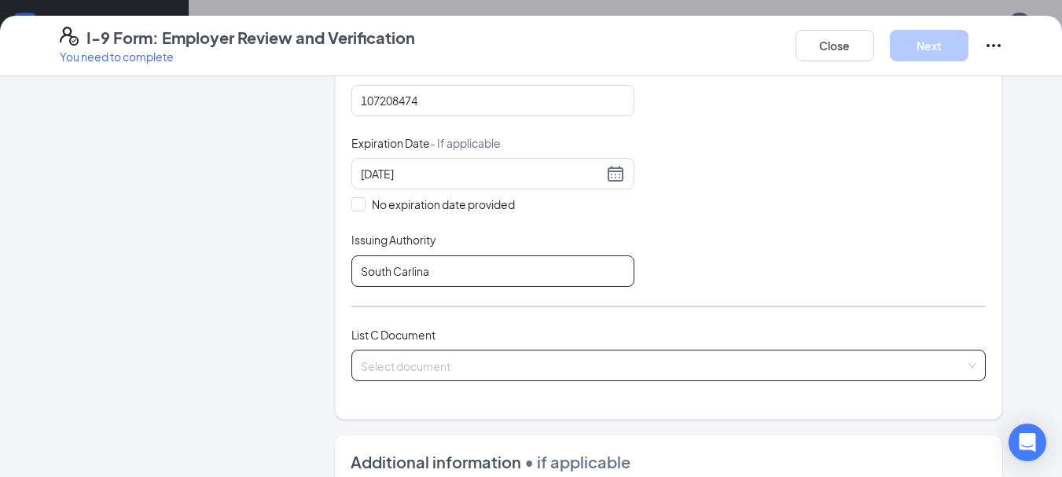
type input "South Carlina"
click at [507, 358] on input "search" at bounding box center [664, 363] width 606 height 24
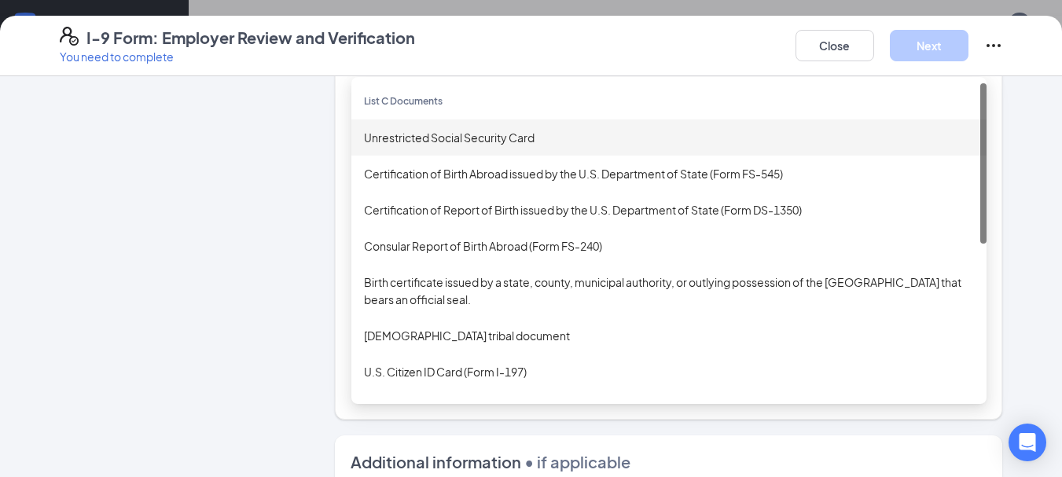
click at [441, 138] on div "Unrestricted Social Security Card" at bounding box center [669, 137] width 610 height 17
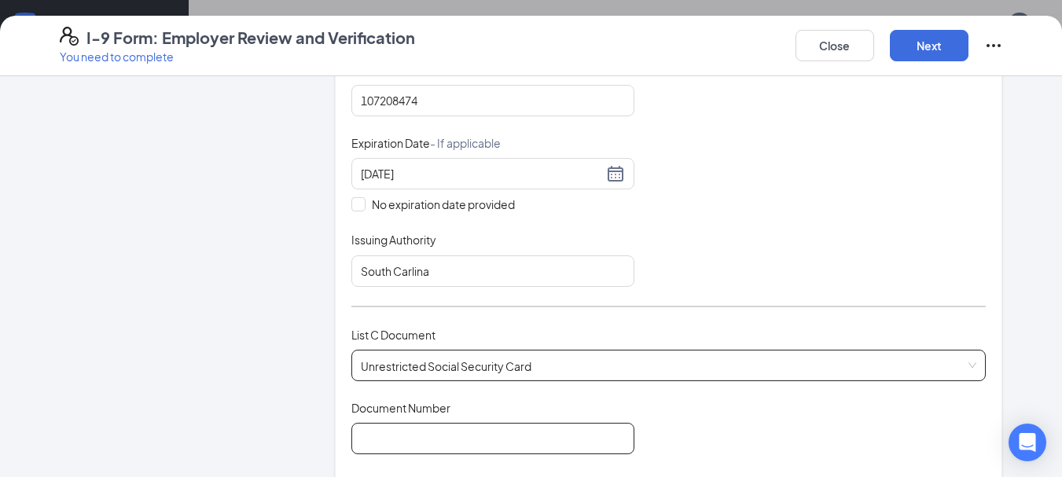
click at [525, 445] on input "Document Number" at bounding box center [493, 438] width 283 height 31
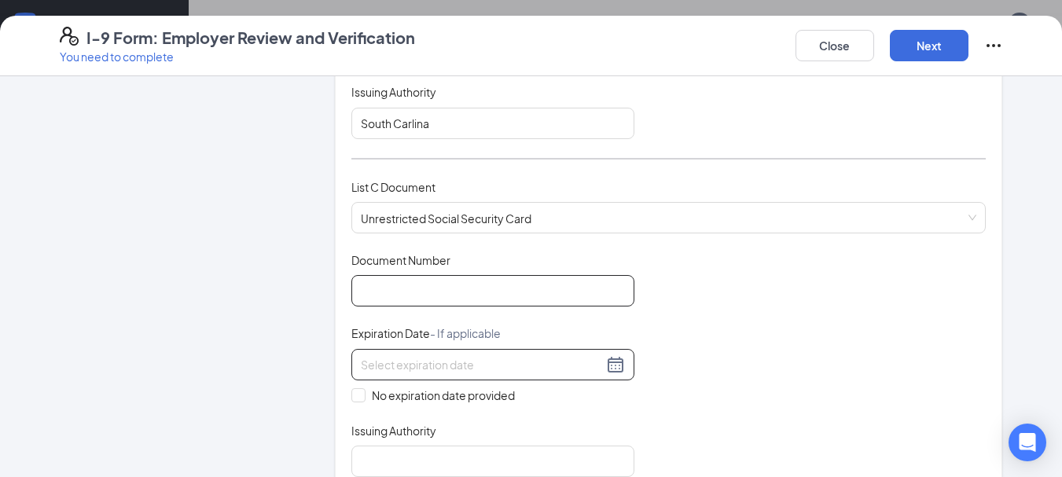
scroll to position [551, 0]
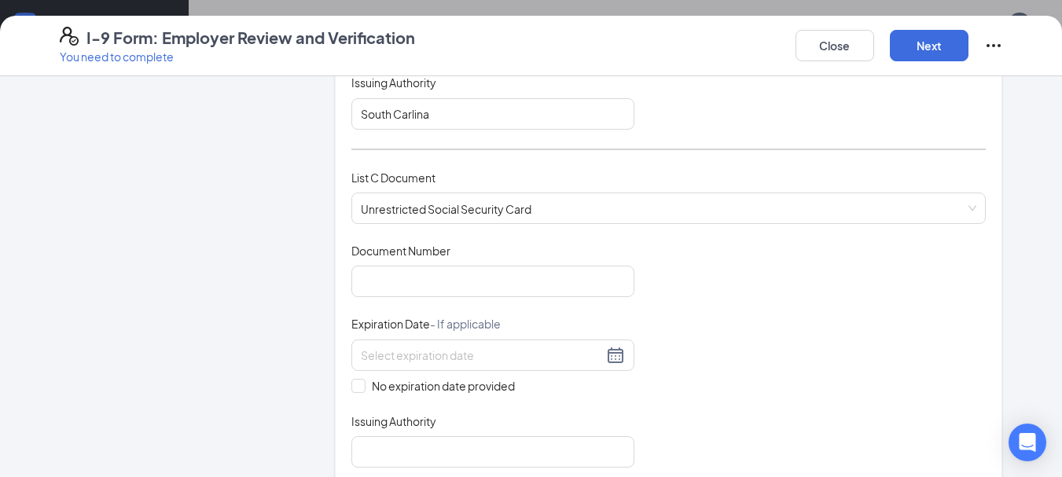
click at [694, 365] on div "Document Title Unrestricted Social Security Card Document Number Expiration Dat…" at bounding box center [669, 355] width 635 height 225
click at [352, 383] on input "No expiration date provided" at bounding box center [357, 384] width 11 height 11
checkbox input "true"
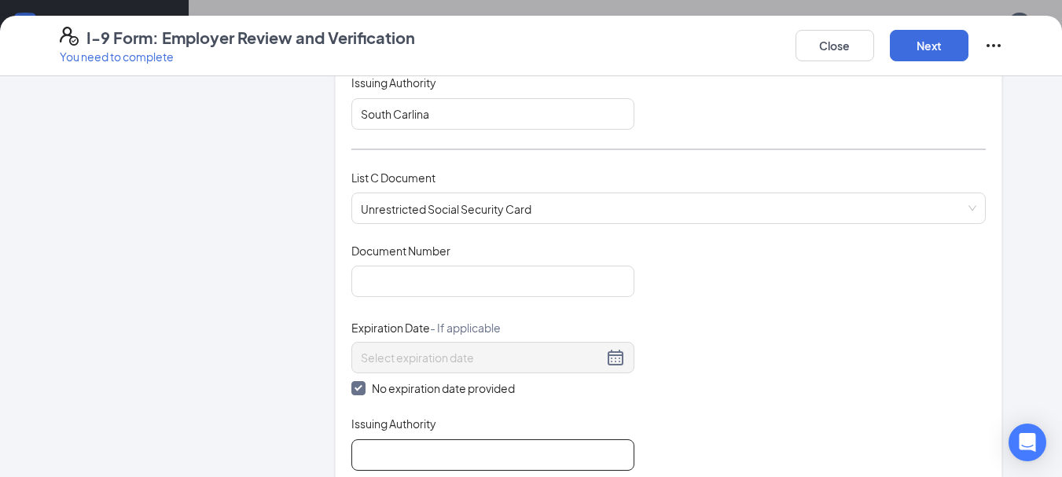
click at [420, 471] on div "Which documents did your new hire bring? [PERSON_NAME] identifies as a [DEMOGRA…" at bounding box center [669, 25] width 635 height 929
click at [417, 458] on input "Issuing Authority" at bounding box center [493, 455] width 283 height 31
type input "Social Security Office"
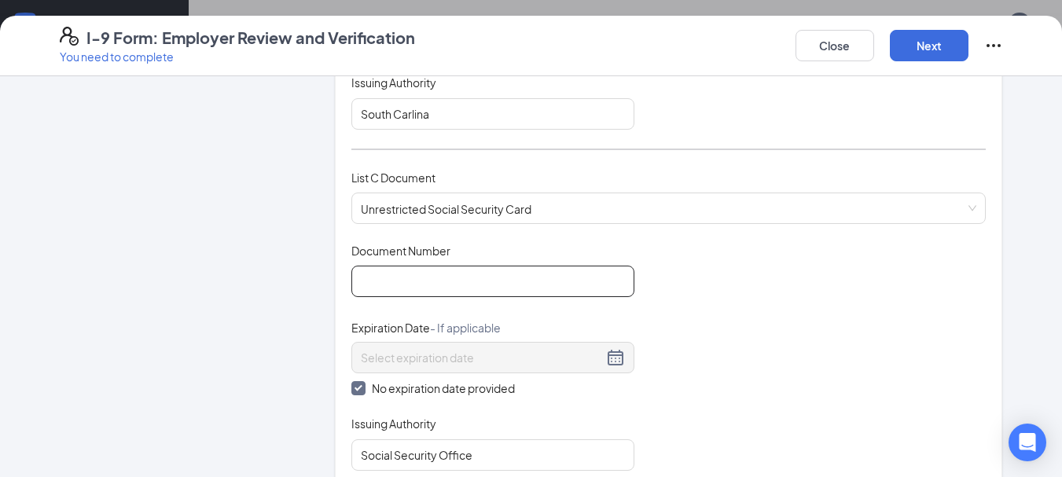
click at [382, 274] on input "Document Number" at bounding box center [493, 281] width 283 height 31
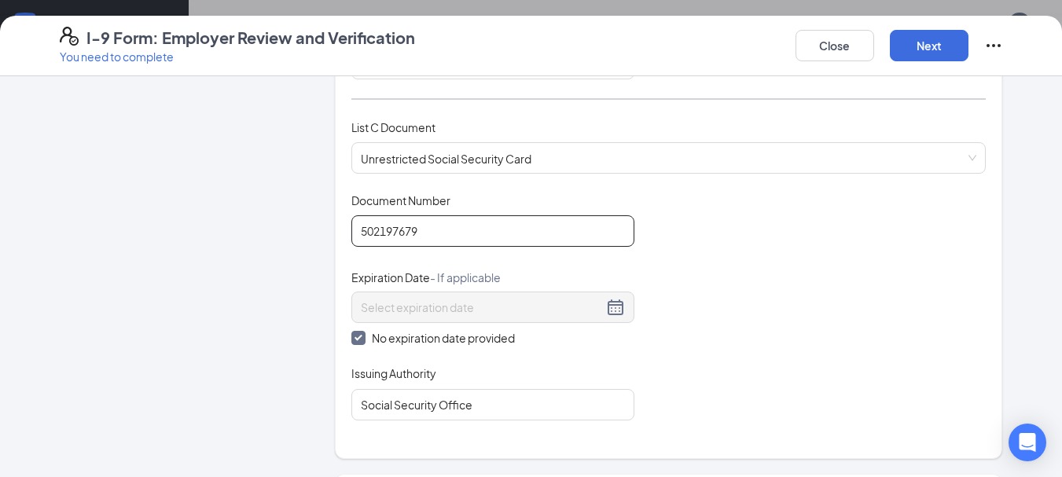
scroll to position [629, 0]
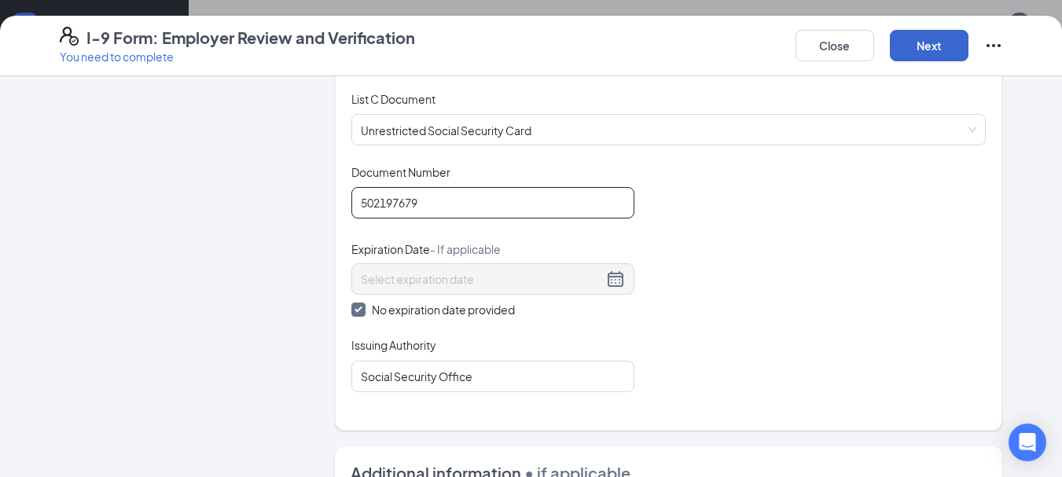
type input "502197679"
click at [941, 40] on button "Next" at bounding box center [929, 45] width 79 height 31
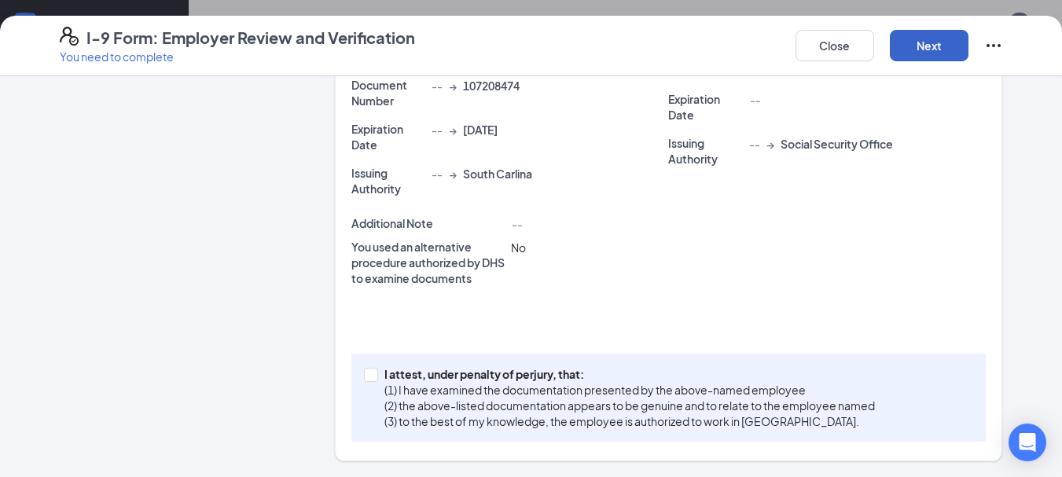
scroll to position [503, 0]
click at [365, 374] on input "I attest, under penalty of [PERSON_NAME], that: (1) I have examined the documen…" at bounding box center [369, 373] width 11 height 11
checkbox input "true"
click at [928, 46] on button "Next" at bounding box center [929, 45] width 79 height 31
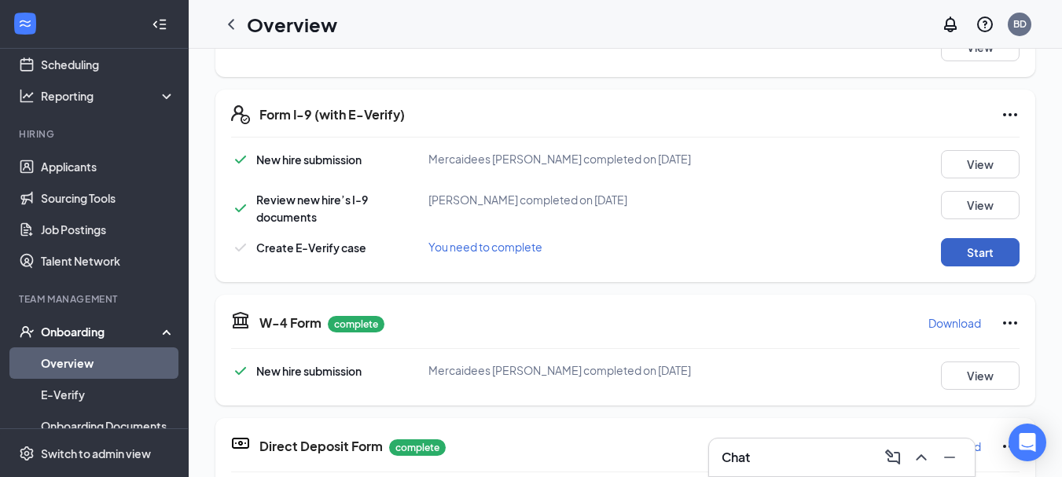
click at [981, 249] on button "Start" at bounding box center [980, 252] width 79 height 28
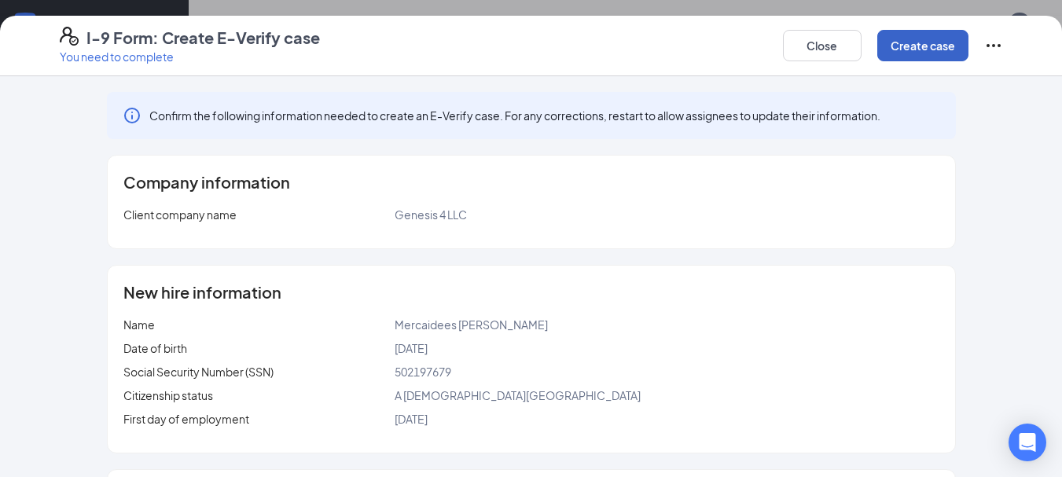
click at [925, 50] on button "Create case" at bounding box center [923, 45] width 91 height 31
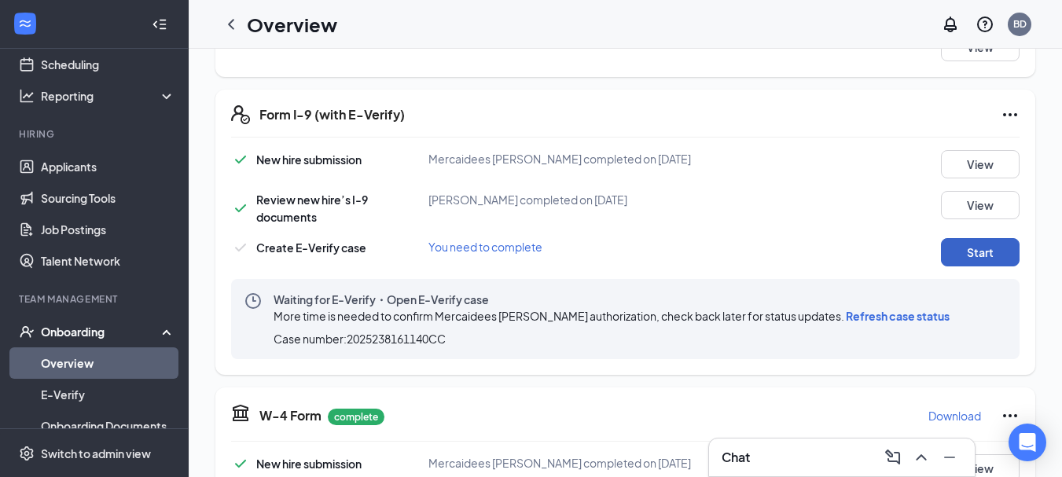
click at [966, 254] on button "Start" at bounding box center [980, 252] width 79 height 28
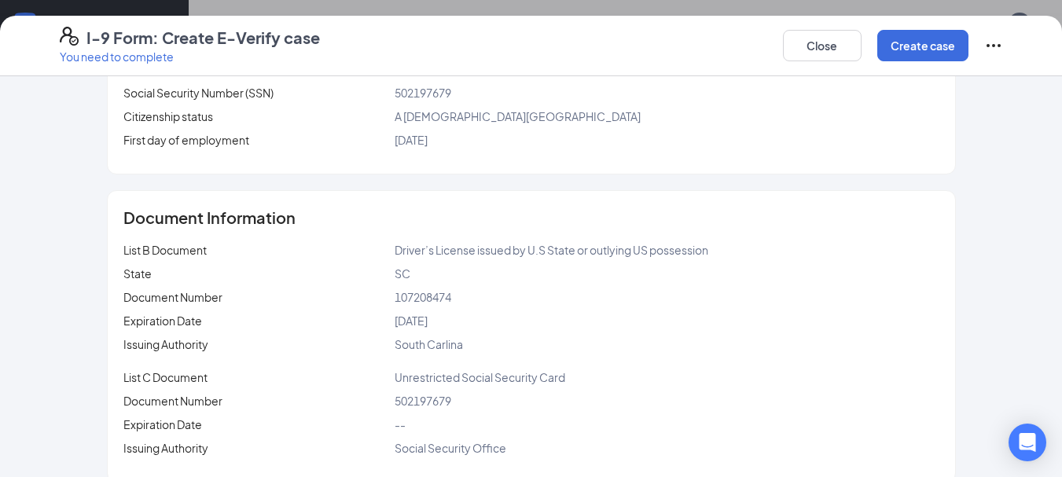
scroll to position [415, 0]
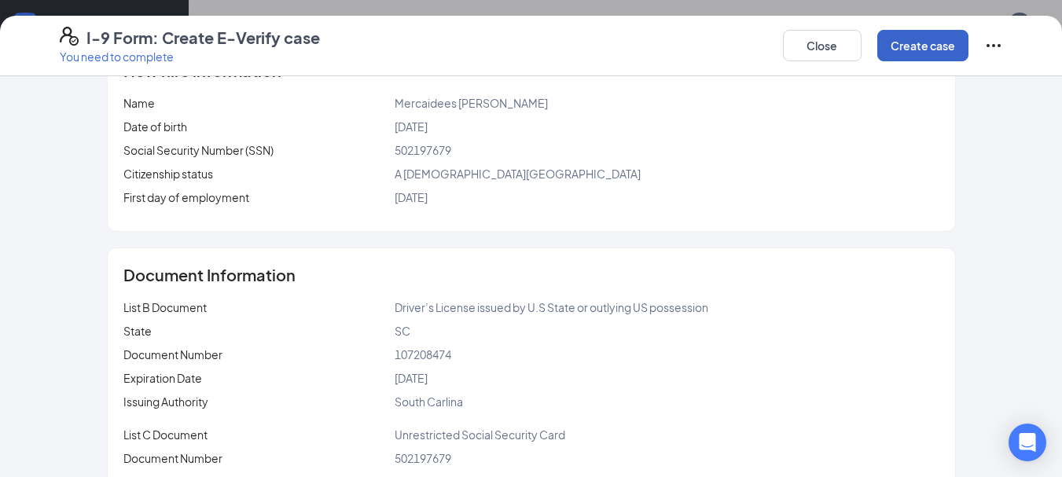
click at [932, 46] on button "Create case" at bounding box center [923, 45] width 91 height 31
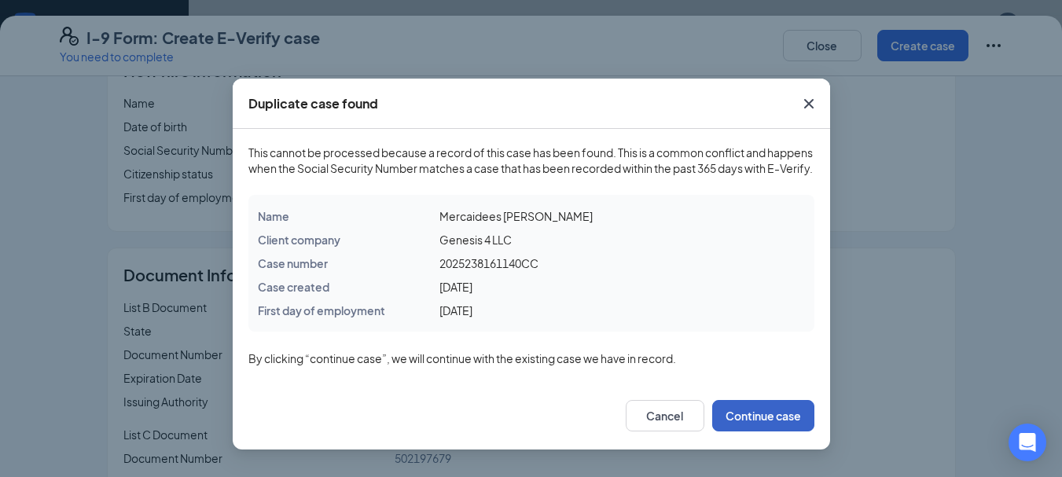
click at [750, 427] on button "Continue case" at bounding box center [764, 415] width 102 height 31
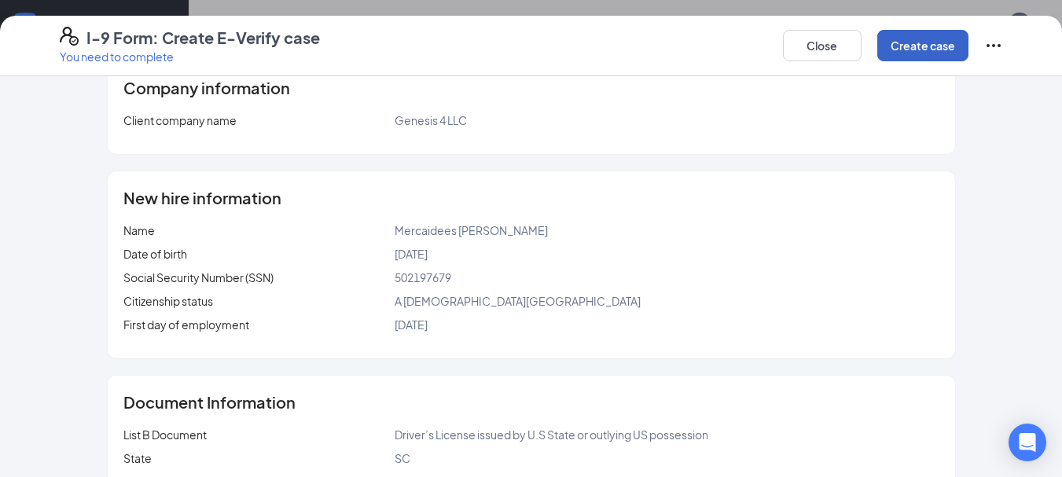
scroll to position [179, 0]
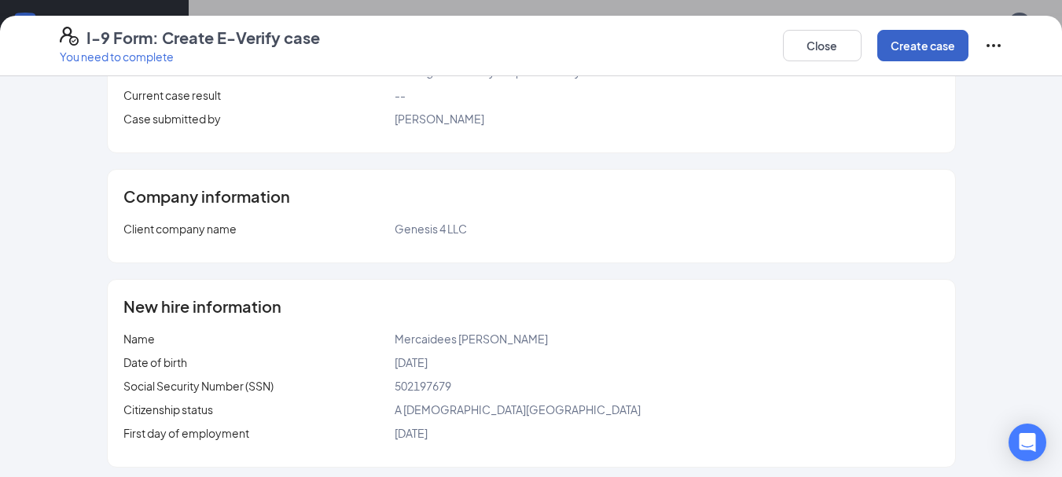
click at [926, 45] on button "Create case" at bounding box center [923, 45] width 91 height 31
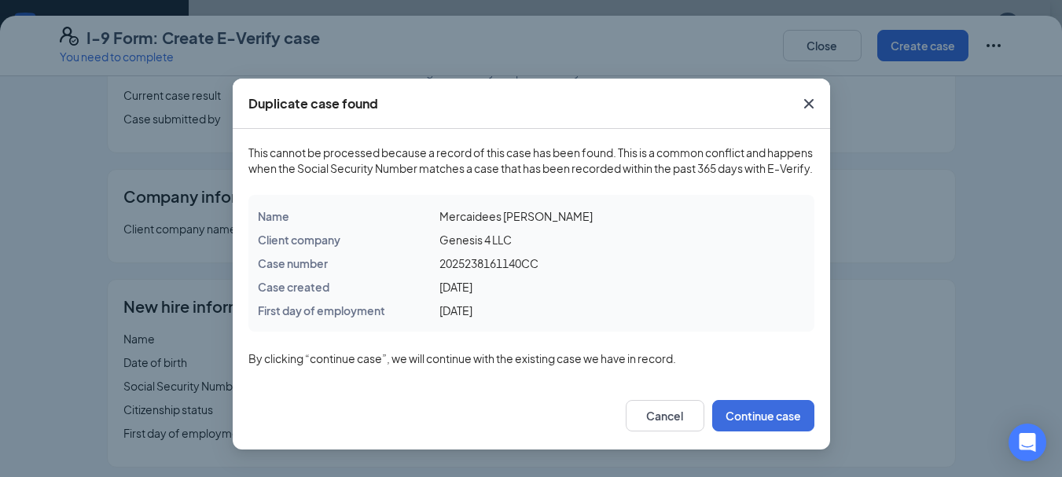
click at [916, 46] on div "Duplicate case found This cannot be processed because a record of this case has…" at bounding box center [531, 238] width 1062 height 477
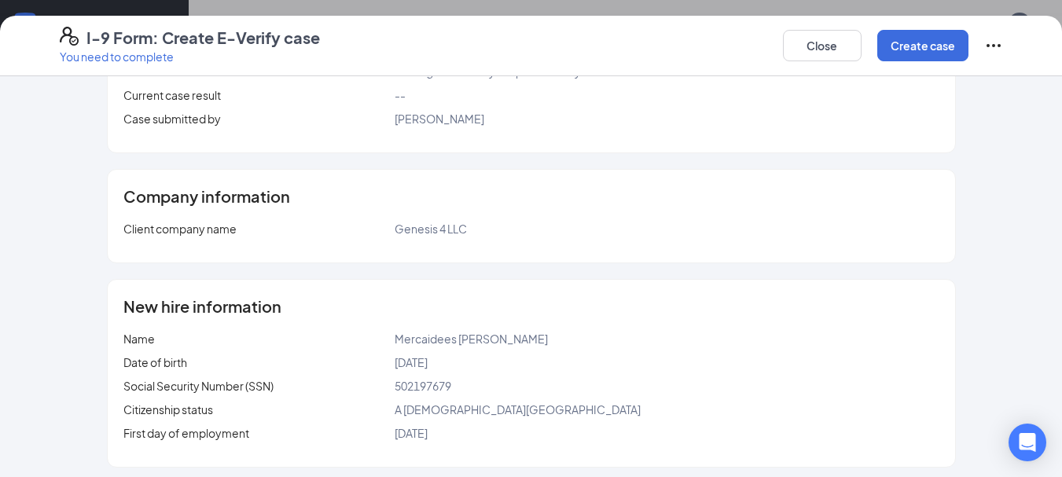
click at [997, 37] on icon "Ellipses" at bounding box center [994, 45] width 19 height 19
click at [926, 79] on span "Mark as complete" at bounding box center [935, 78] width 92 height 16
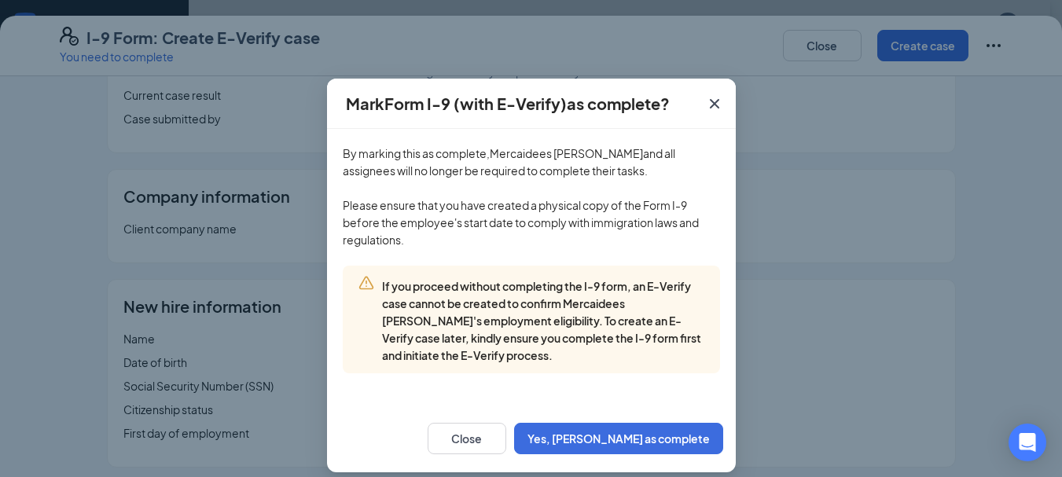
click at [709, 105] on icon "Cross" at bounding box center [713, 103] width 9 height 9
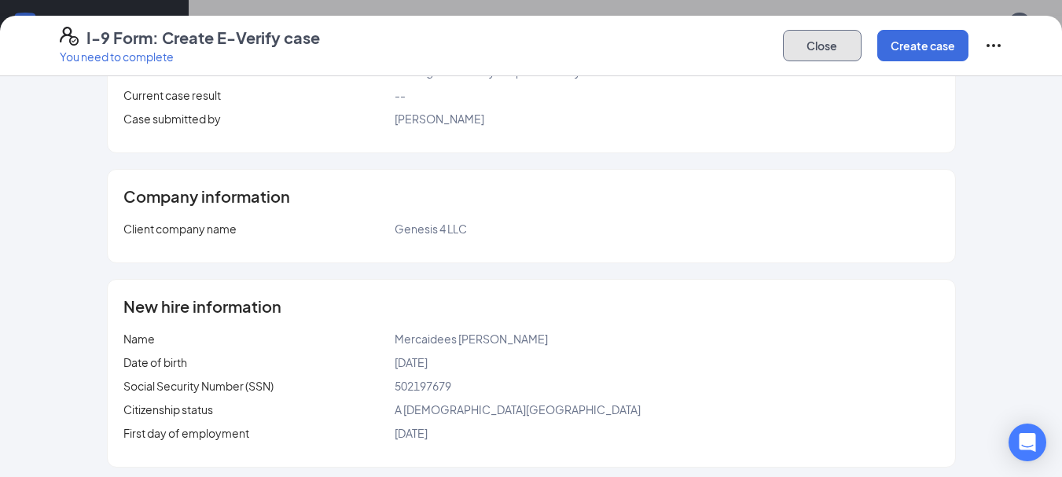
click at [834, 55] on button "Close" at bounding box center [822, 45] width 79 height 31
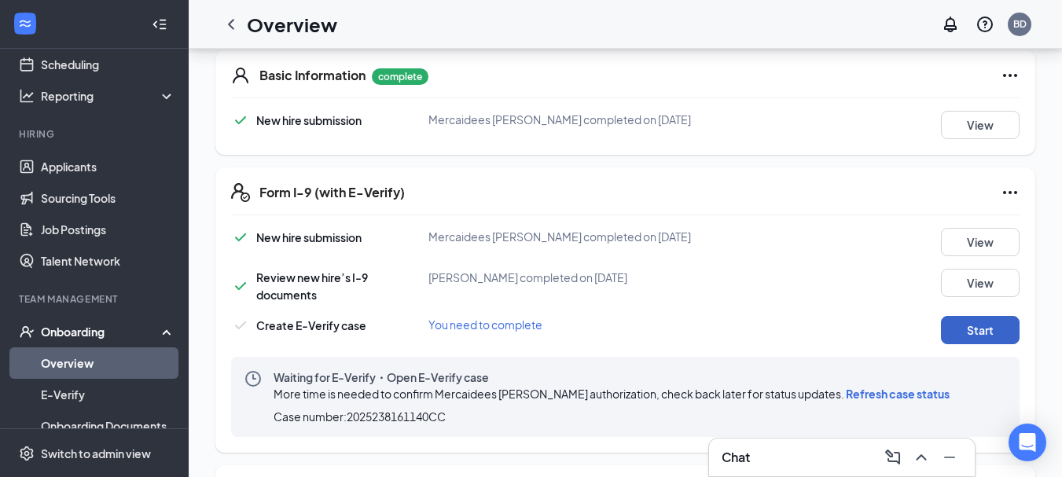
scroll to position [0, 0]
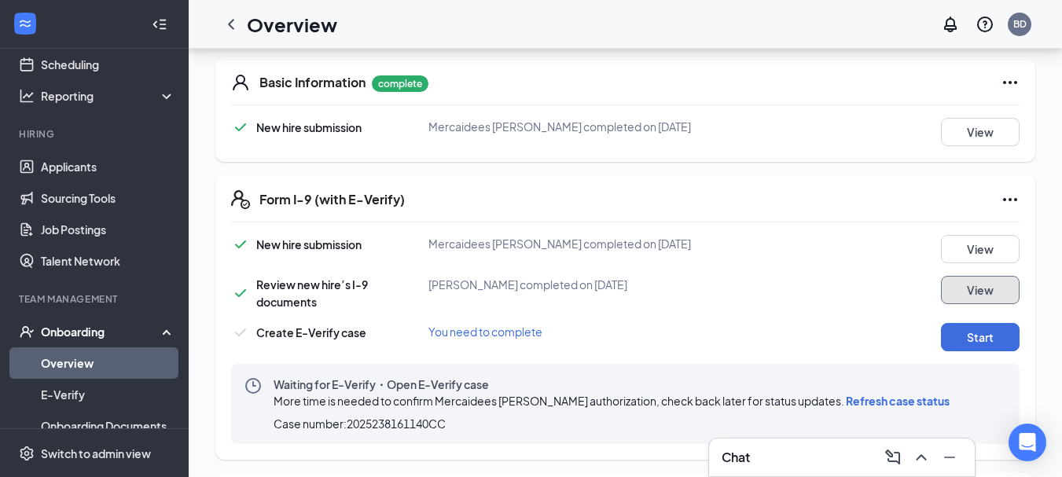
click at [968, 293] on button "View" at bounding box center [980, 290] width 79 height 28
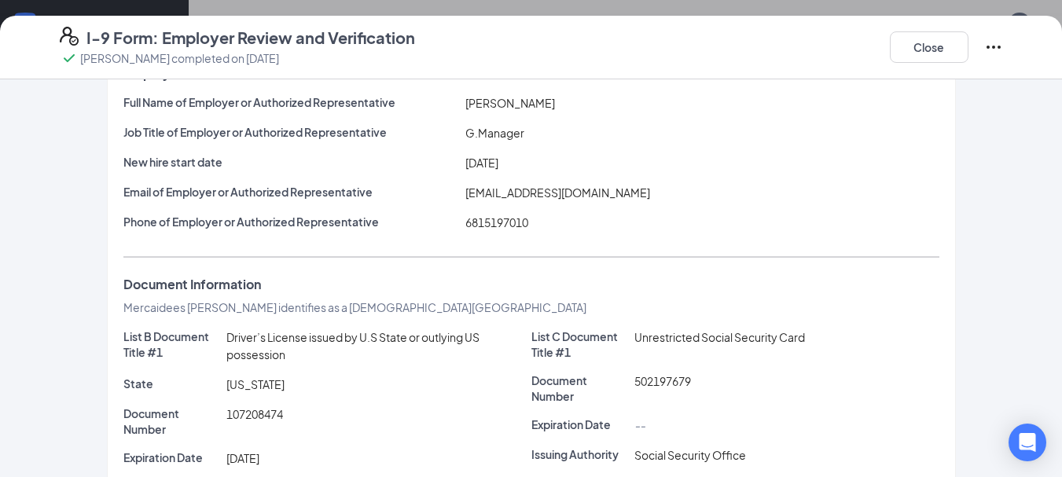
scroll to position [79, 0]
click at [950, 49] on button "Close" at bounding box center [929, 46] width 79 height 31
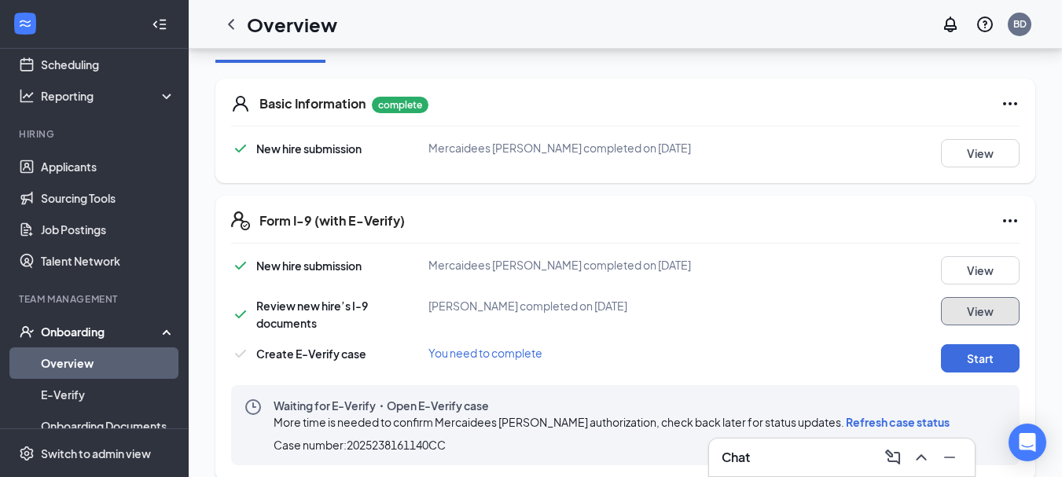
scroll to position [157, 0]
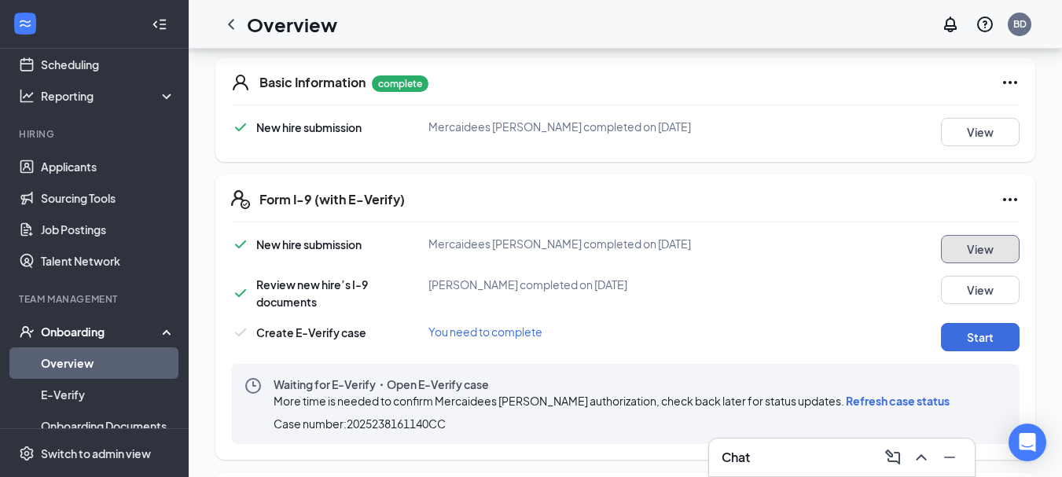
click at [970, 248] on button "View" at bounding box center [980, 249] width 79 height 28
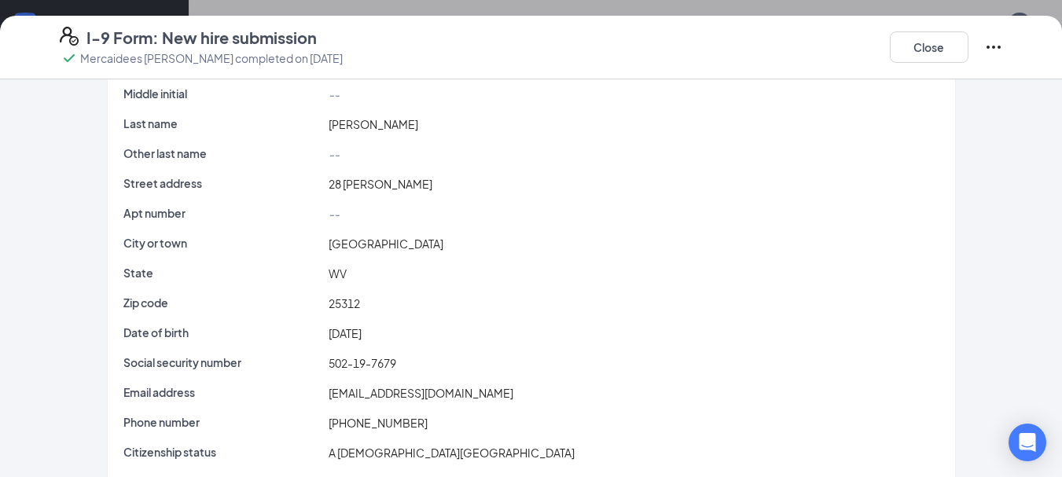
scroll to position [0, 0]
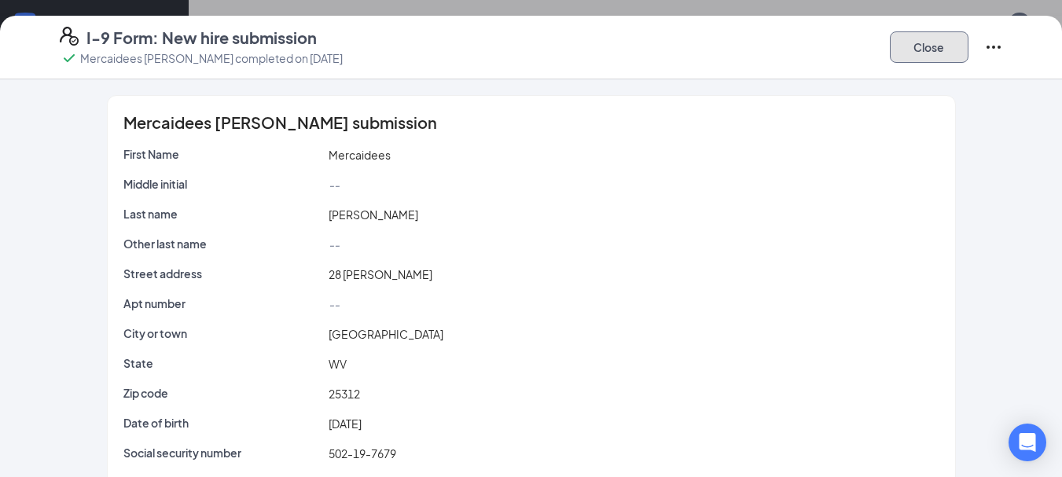
click at [922, 45] on button "Close" at bounding box center [929, 46] width 79 height 31
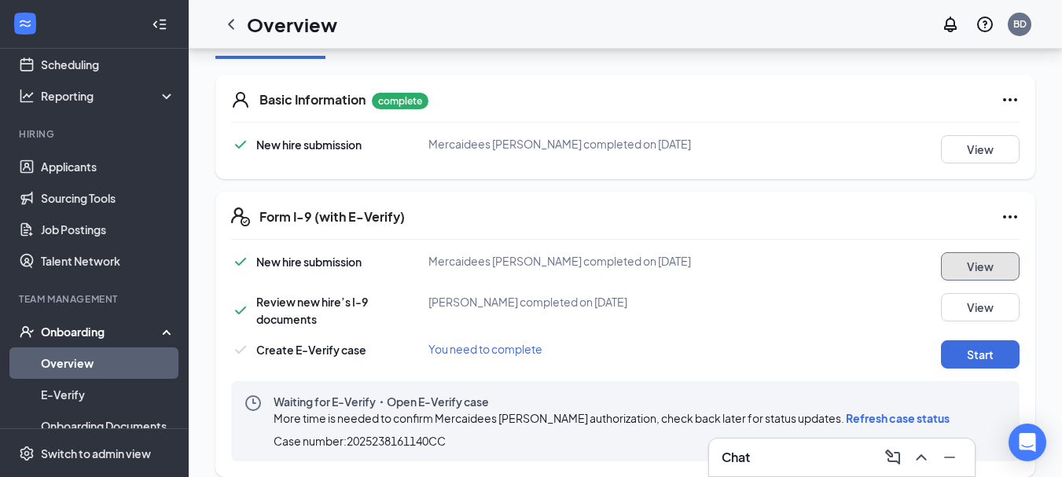
scroll to position [235, 0]
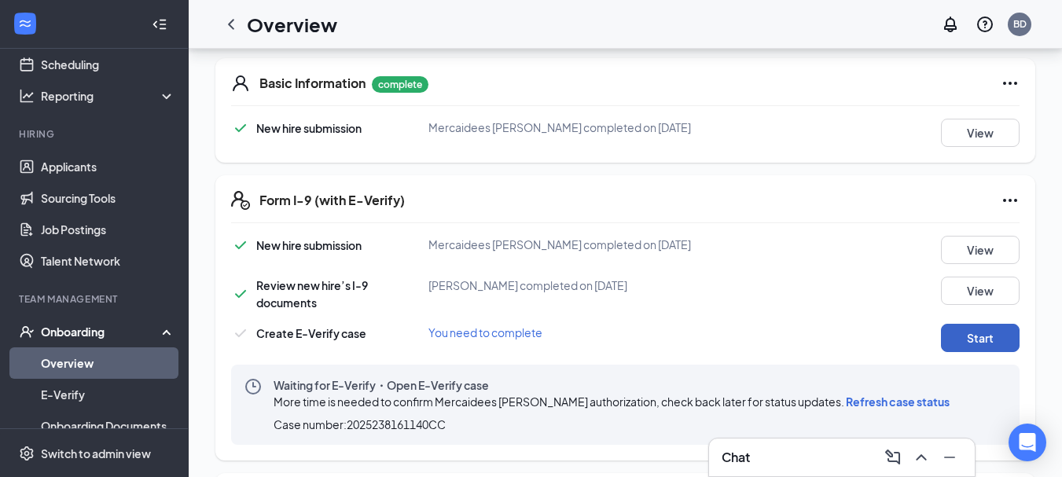
click at [967, 339] on button "Start" at bounding box center [980, 338] width 79 height 28
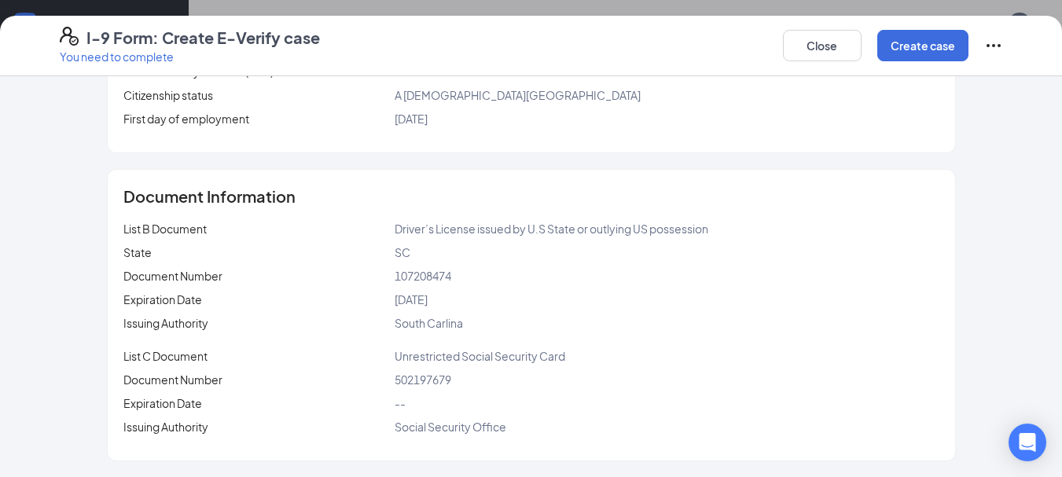
scroll to position [314, 0]
click at [932, 35] on button "Create case" at bounding box center [923, 45] width 91 height 31
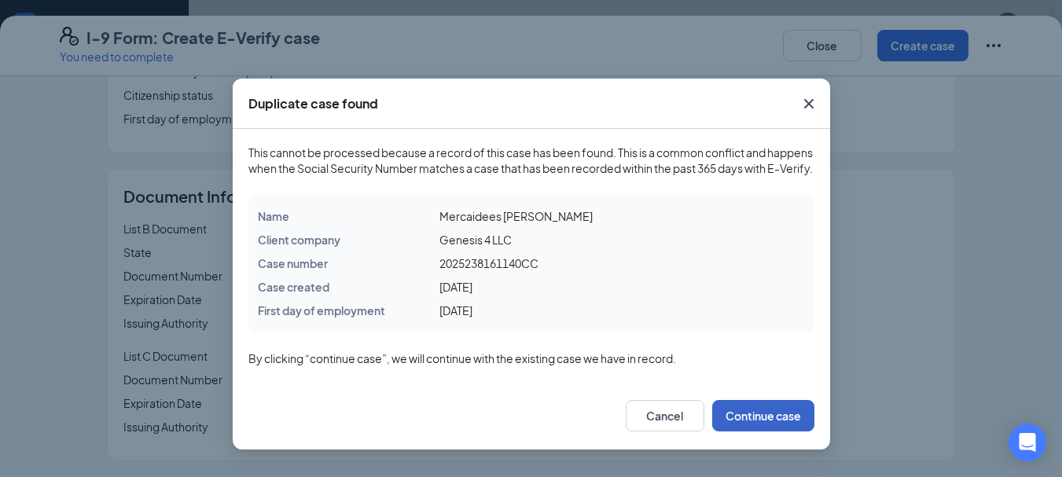
click at [766, 432] on button "Continue case" at bounding box center [764, 415] width 102 height 31
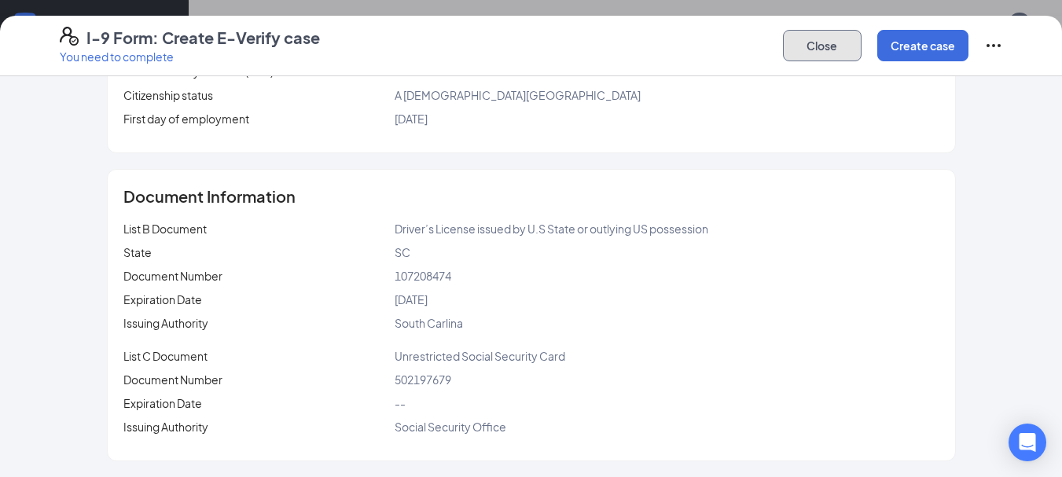
click at [842, 46] on button "Close" at bounding box center [822, 45] width 79 height 31
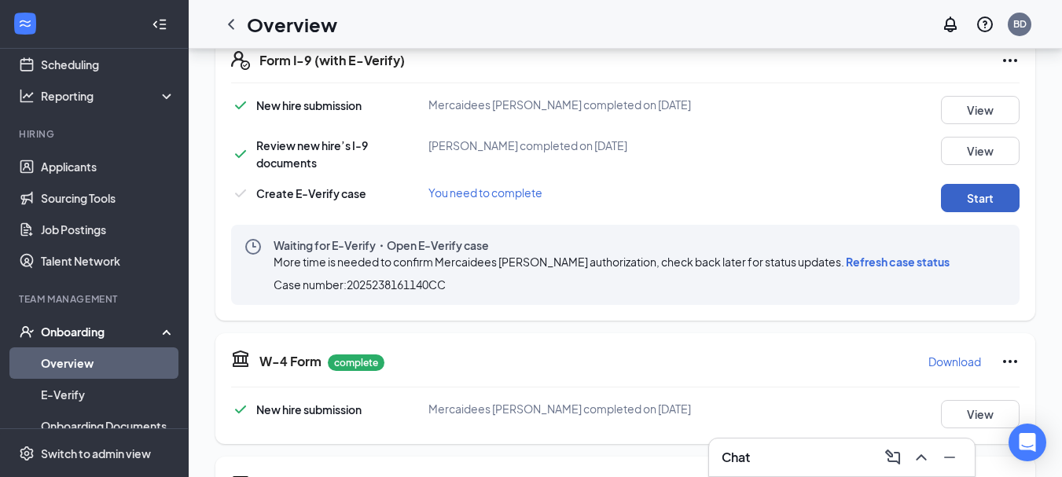
scroll to position [157, 0]
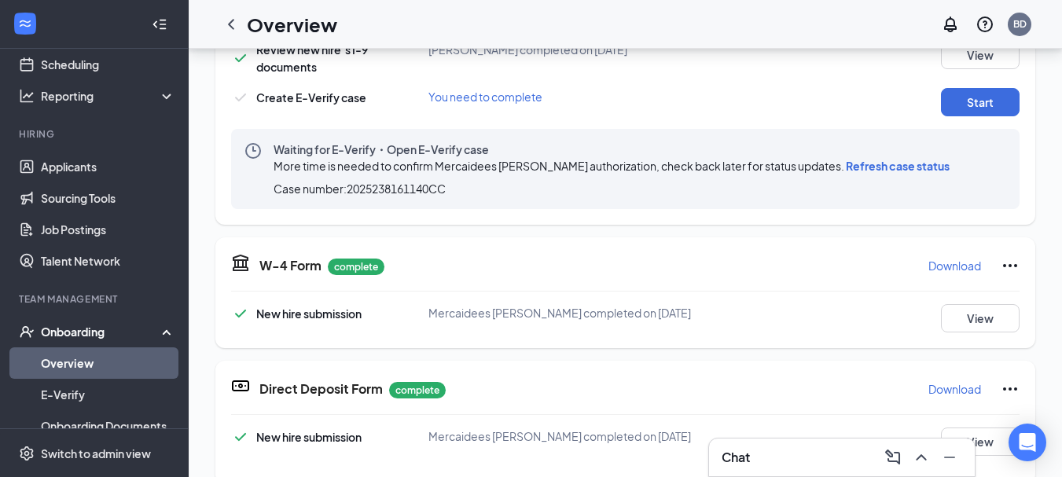
click at [854, 164] on span "Refresh case status" at bounding box center [898, 166] width 104 height 14
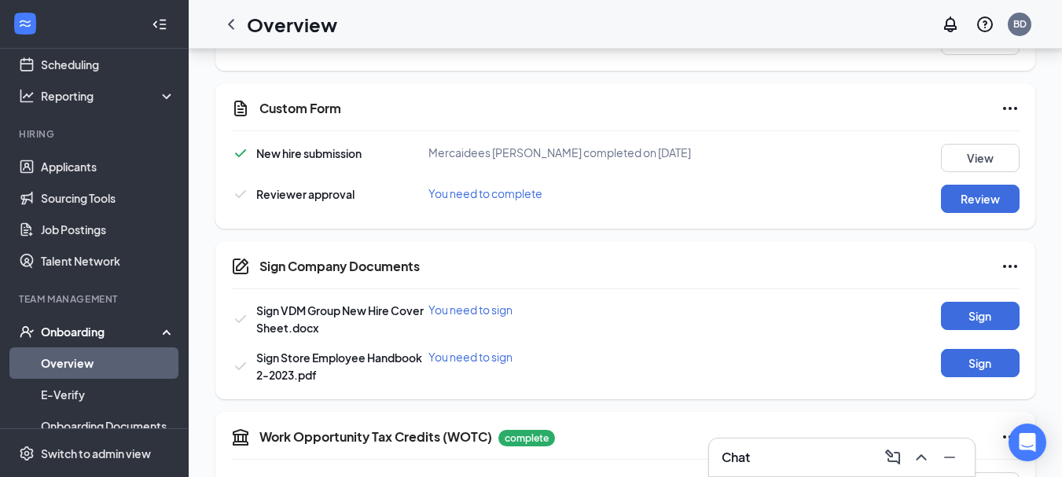
scroll to position [786, 0]
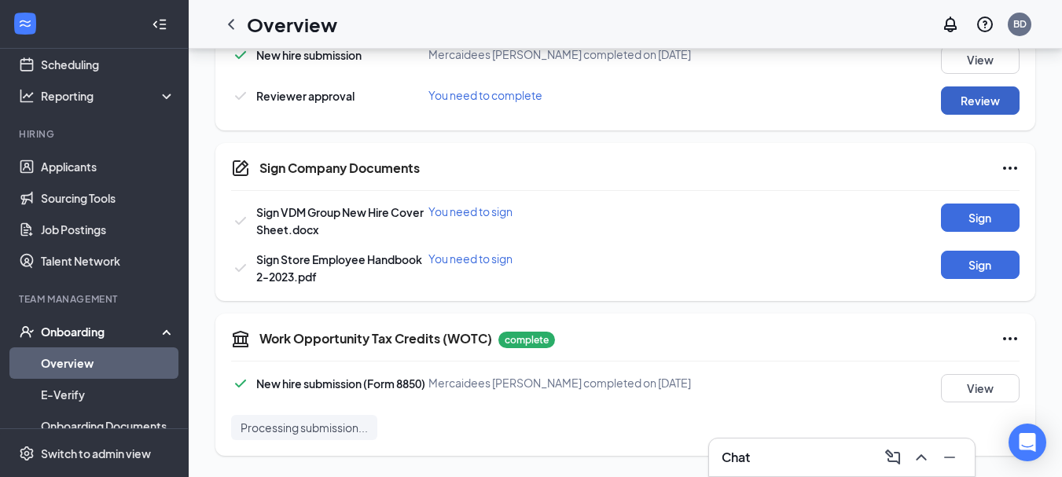
click at [983, 104] on button "Review" at bounding box center [980, 101] width 79 height 28
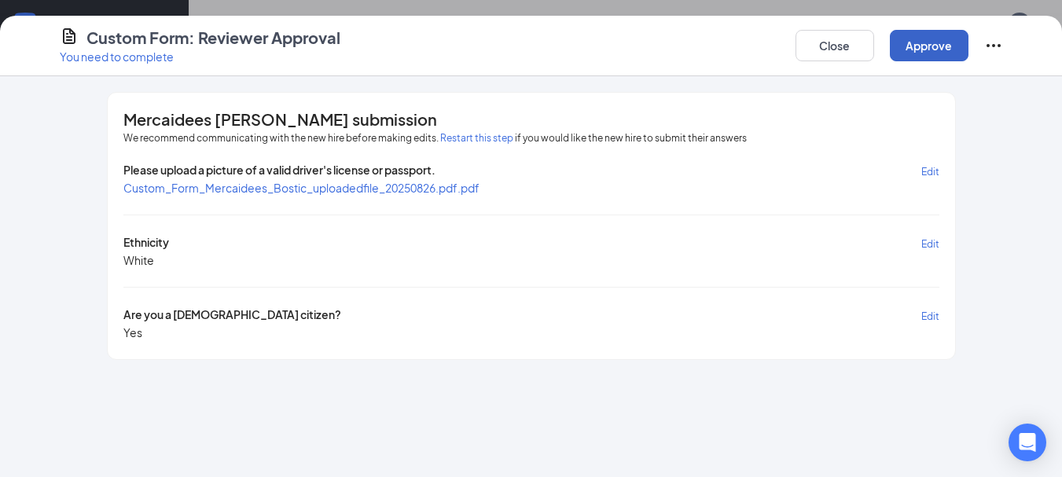
click at [925, 44] on button "Approve" at bounding box center [929, 45] width 79 height 31
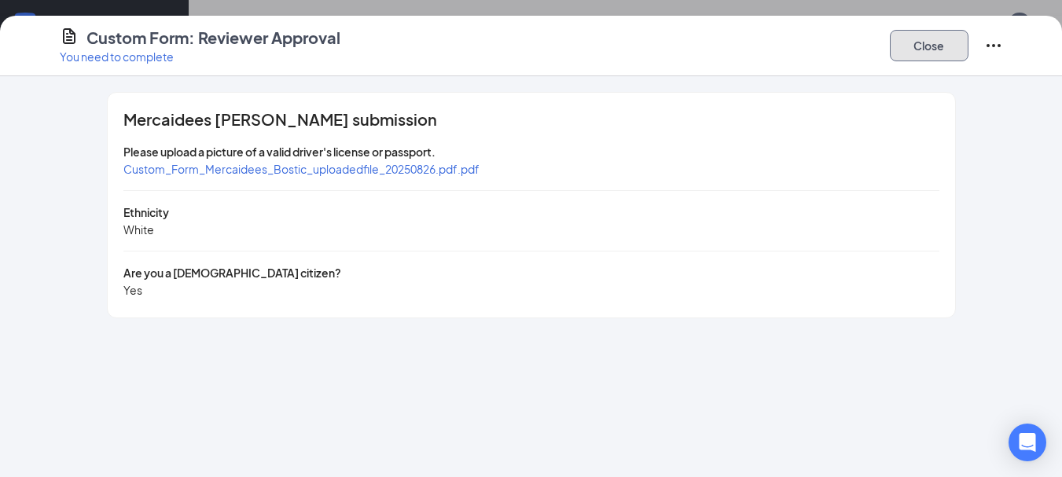
click at [942, 52] on button "Close" at bounding box center [929, 45] width 79 height 31
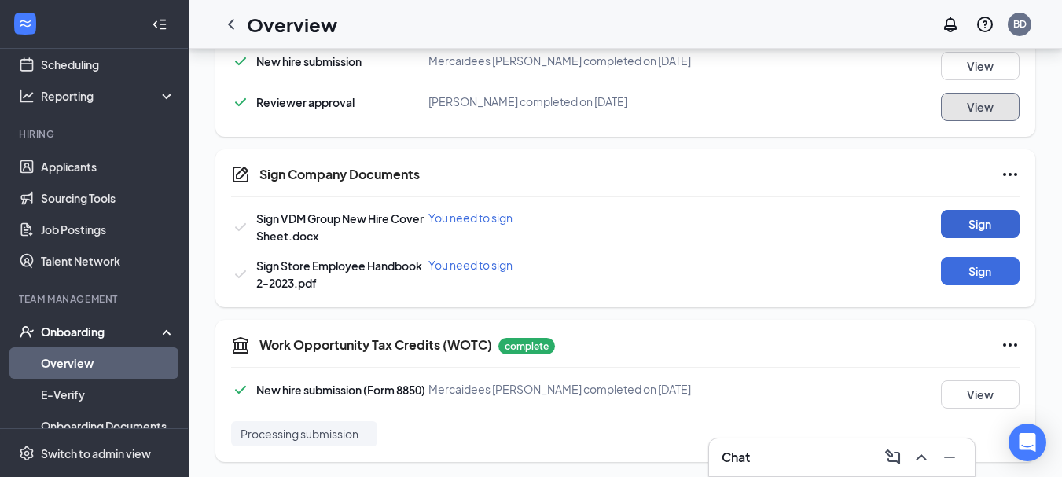
scroll to position [792, 0]
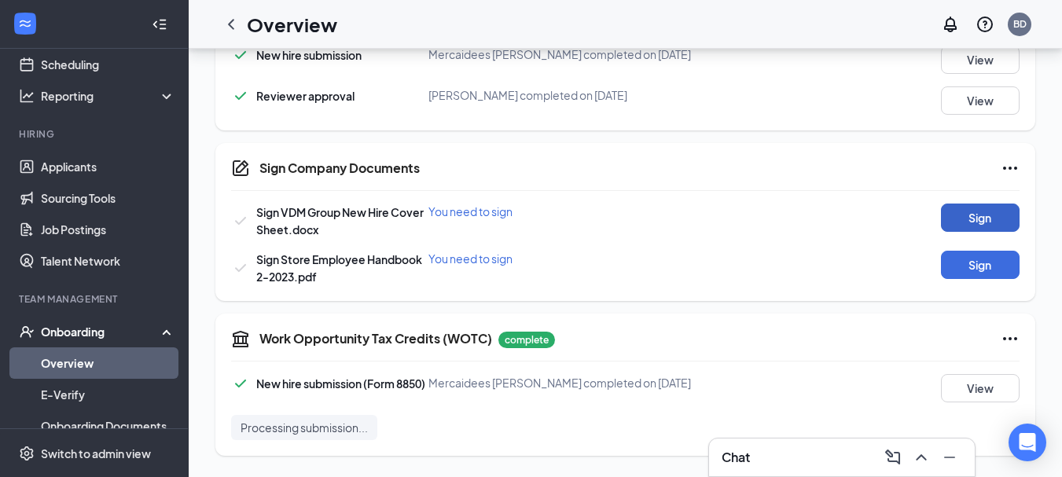
click at [978, 217] on button "Sign" at bounding box center [980, 218] width 79 height 28
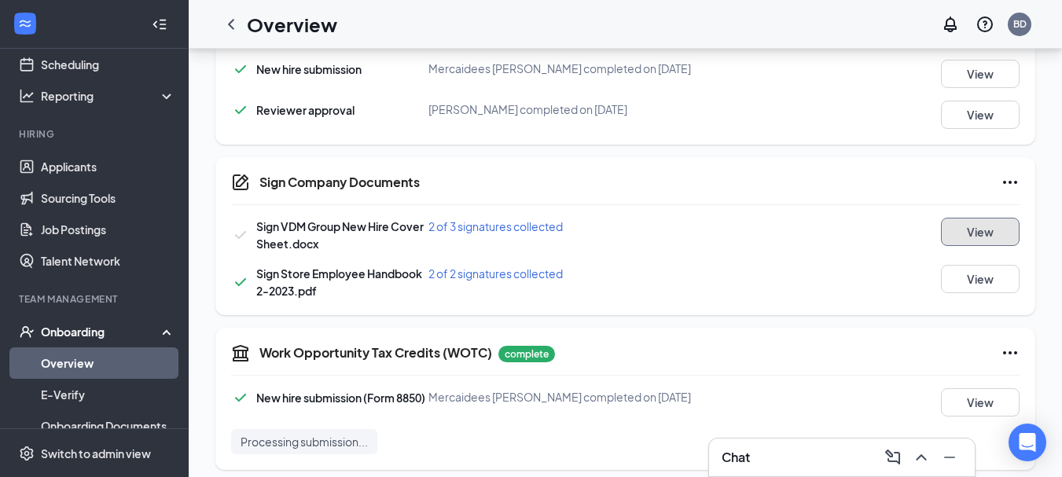
scroll to position [0, 0]
